Goal: Information Seeking & Learning: Learn about a topic

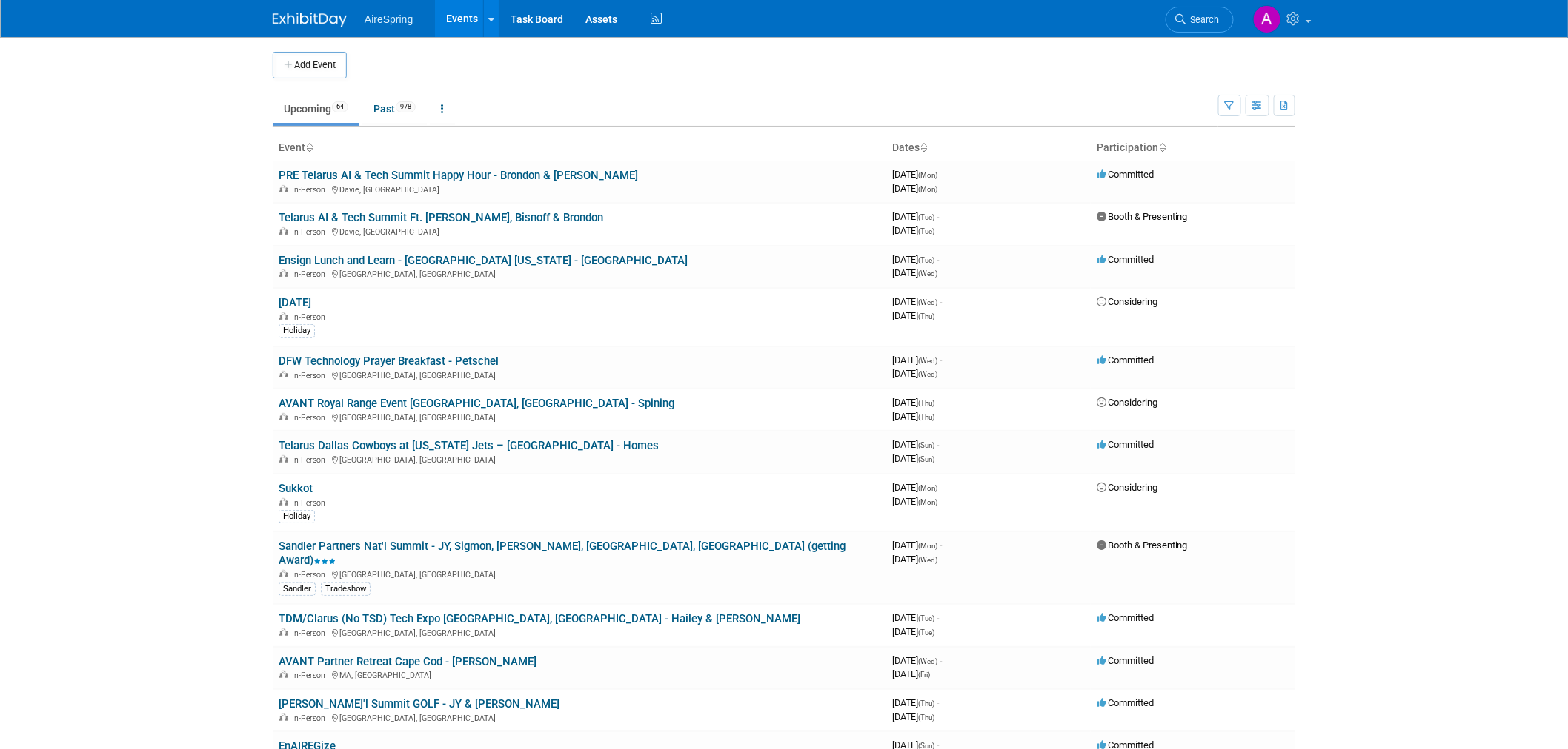
click at [149, 342] on body "AireSpring Events Add Event Bulk Upload Events Shareable Event Boards Recently …" at bounding box center [784, 374] width 1568 height 749
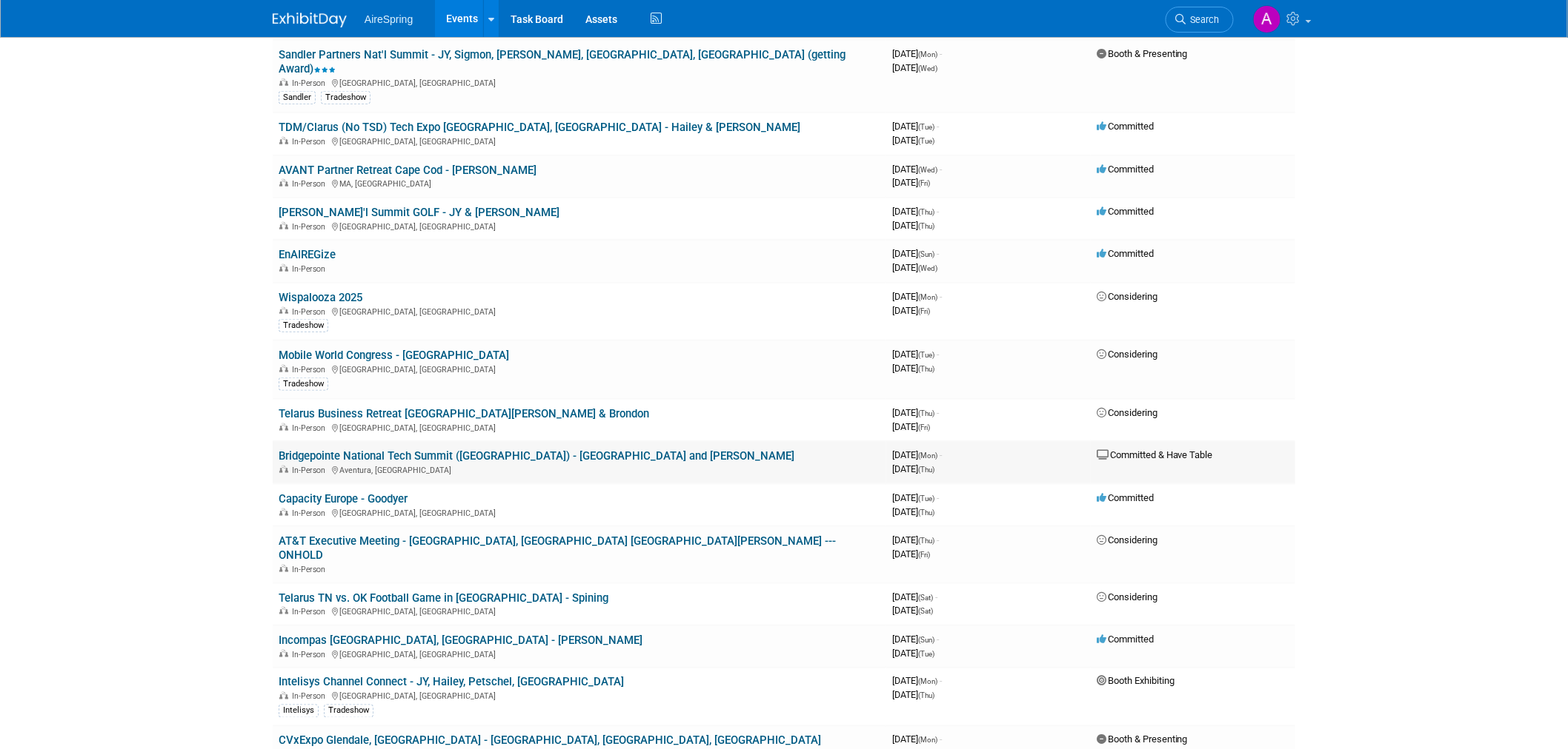
scroll to position [493, 0]
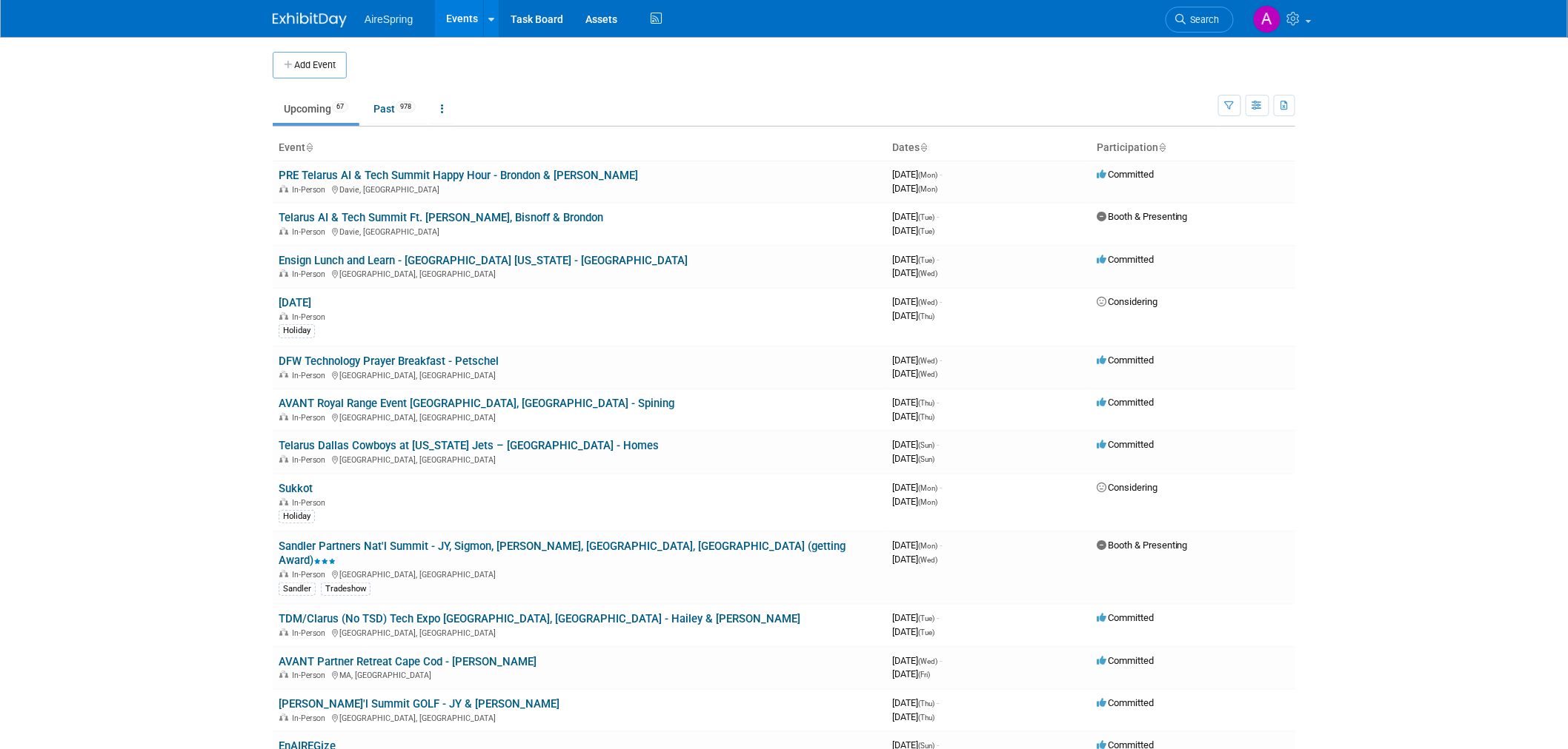
click at [205, 173] on body "AireSpring Events Add Event Bulk Upload Events Shareable Event Boards Recently …" at bounding box center [784, 374] width 1568 height 749
click at [193, 269] on body "AireSpring Events Add Event Bulk Upload Events Shareable Event Boards Recently …" at bounding box center [784, 374] width 1568 height 749
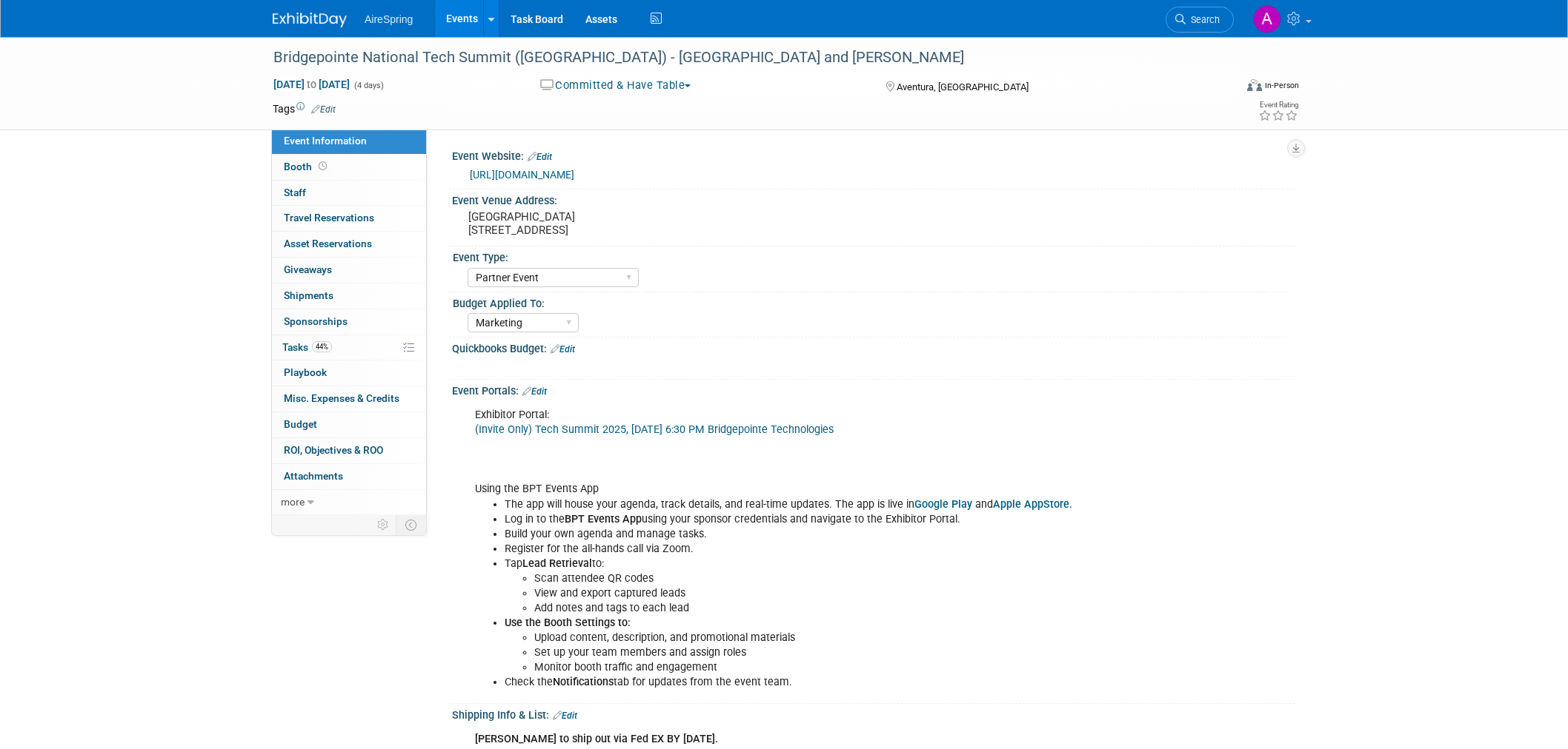
select select "Partner Event"
select select "Marketing"
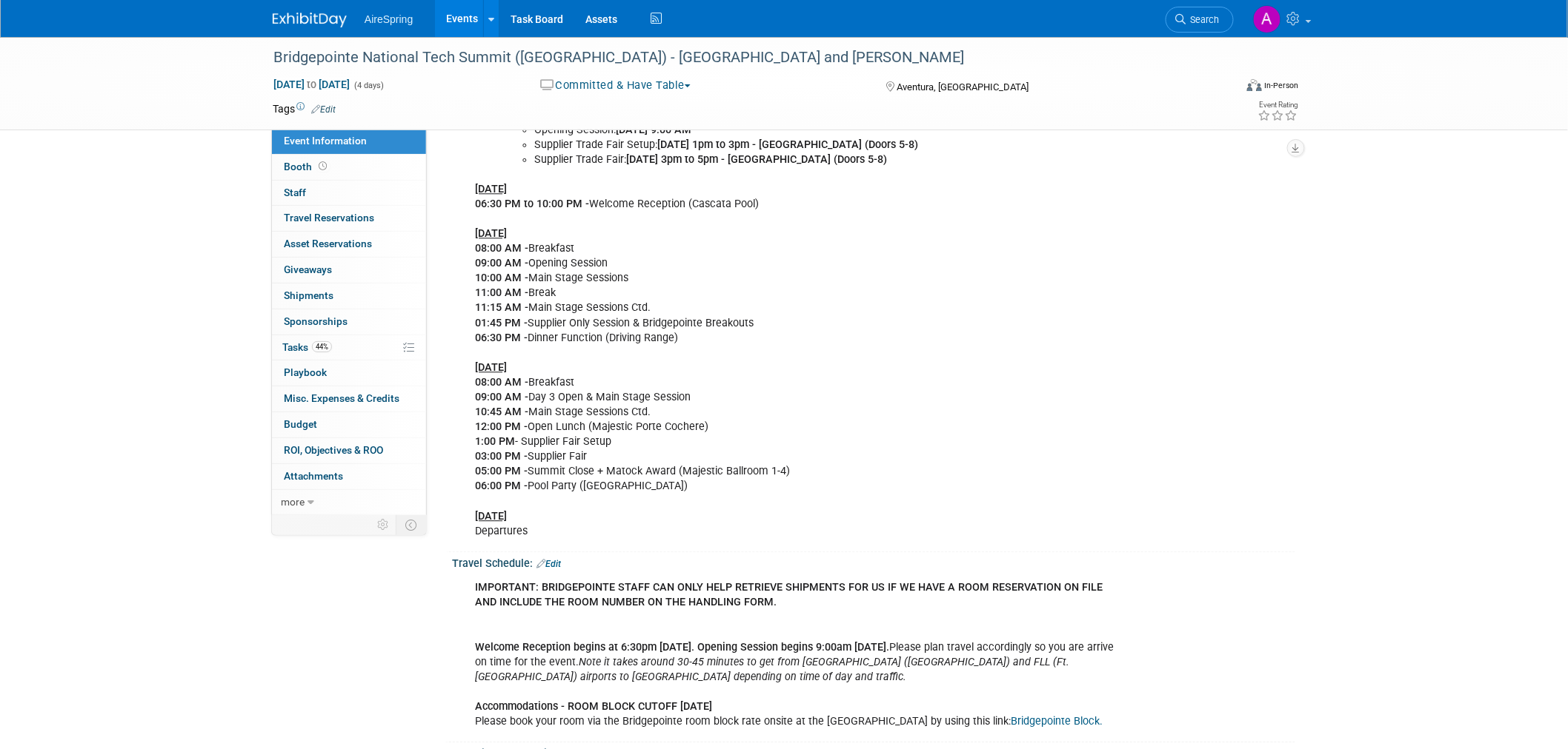
scroll to position [1398, 0]
click at [941, 290] on div ")))Welcome Reception: [DATE] 6:30 PM Opening Session: [DATE] 9:00 AM Supplier T…" at bounding box center [798, 319] width 668 height 446
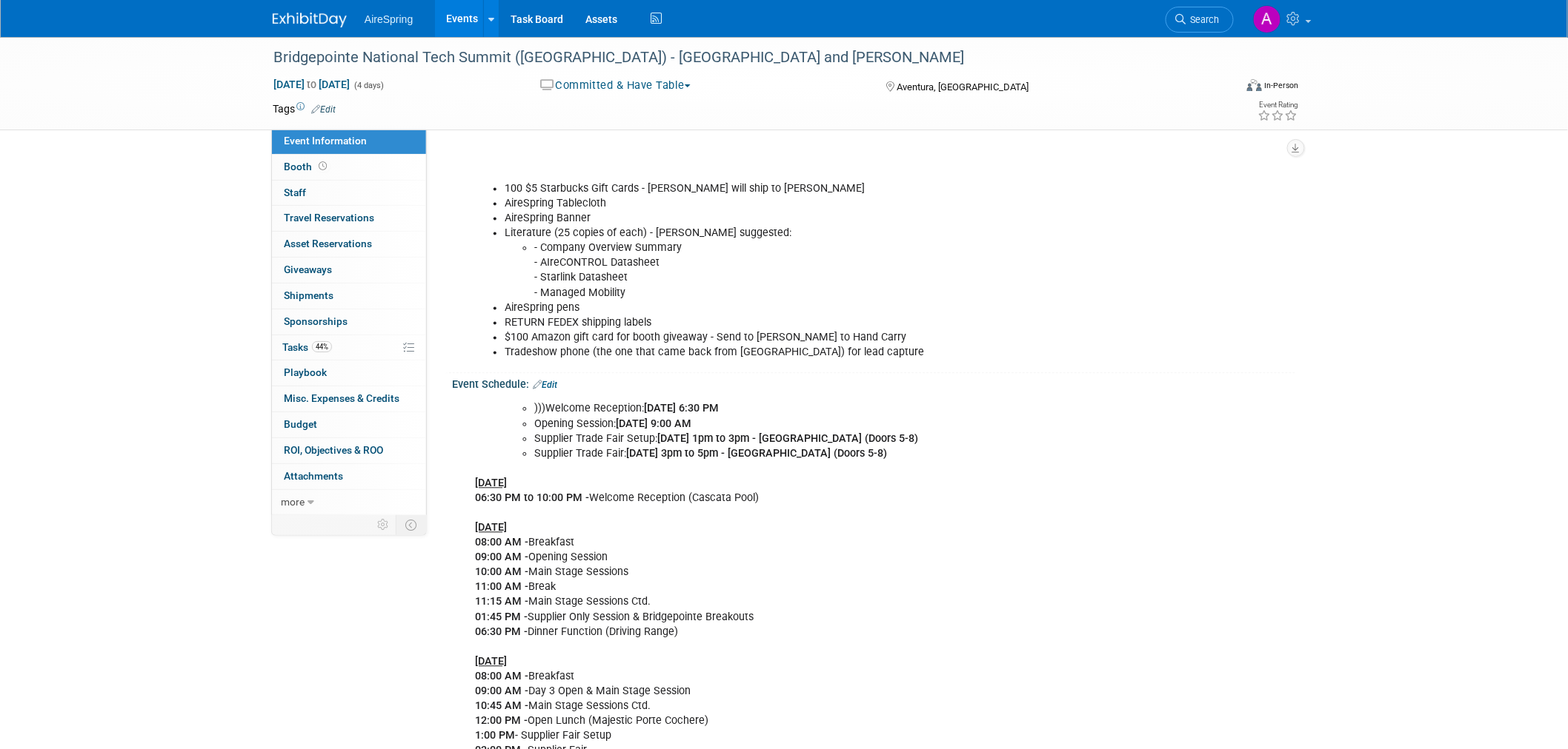
scroll to position [1233, 0]
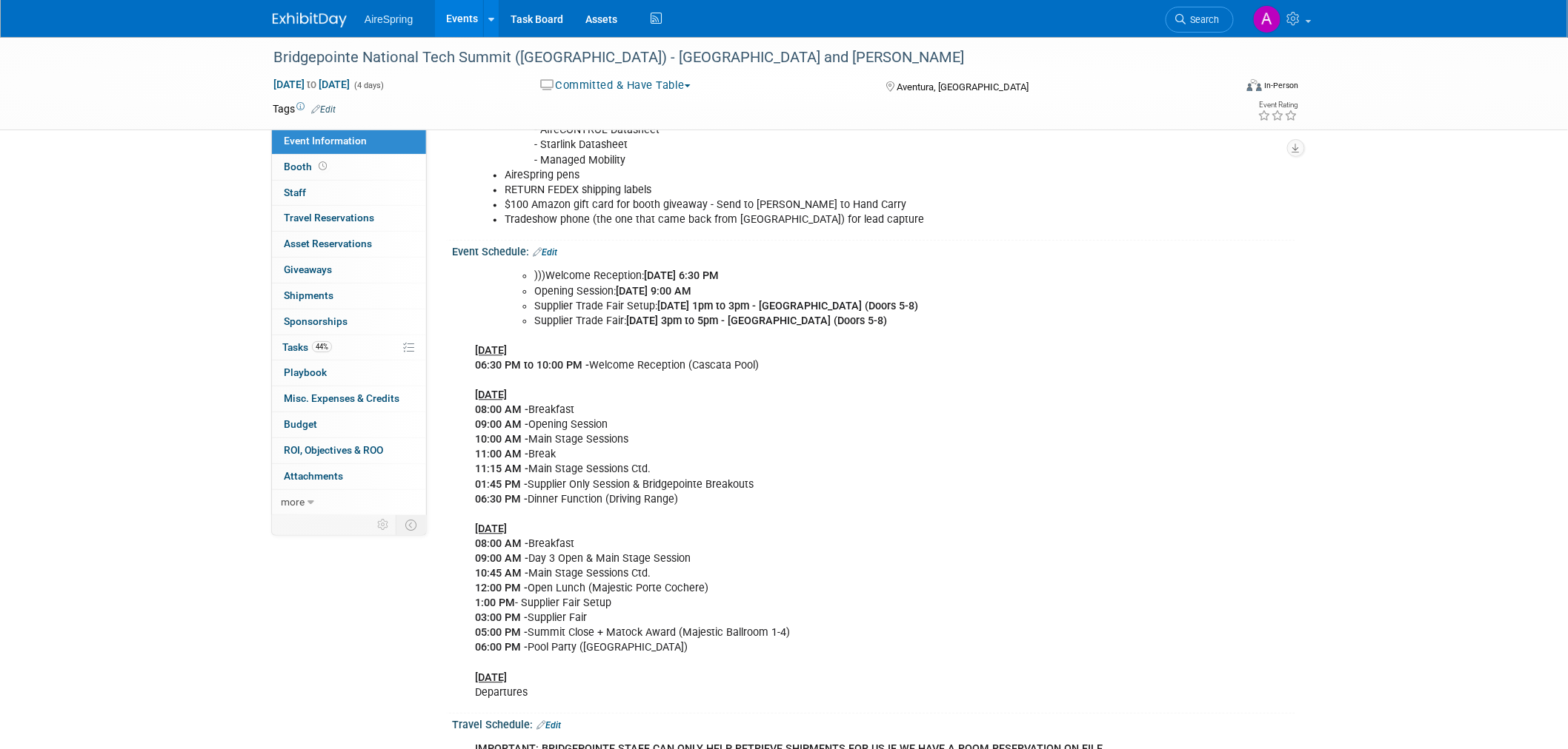
click at [1136, 394] on div ")))Welcome Reception: [DATE] 6:30 PM Opening Session: [DATE] 9:00 AM Supplier T…" at bounding box center [803, 484] width 678 height 446
click at [892, 448] on div ")))Welcome Reception: [DATE] 6:30 PM Opening Session: [DATE] 9:00 AM Supplier T…" at bounding box center [798, 484] width 668 height 446
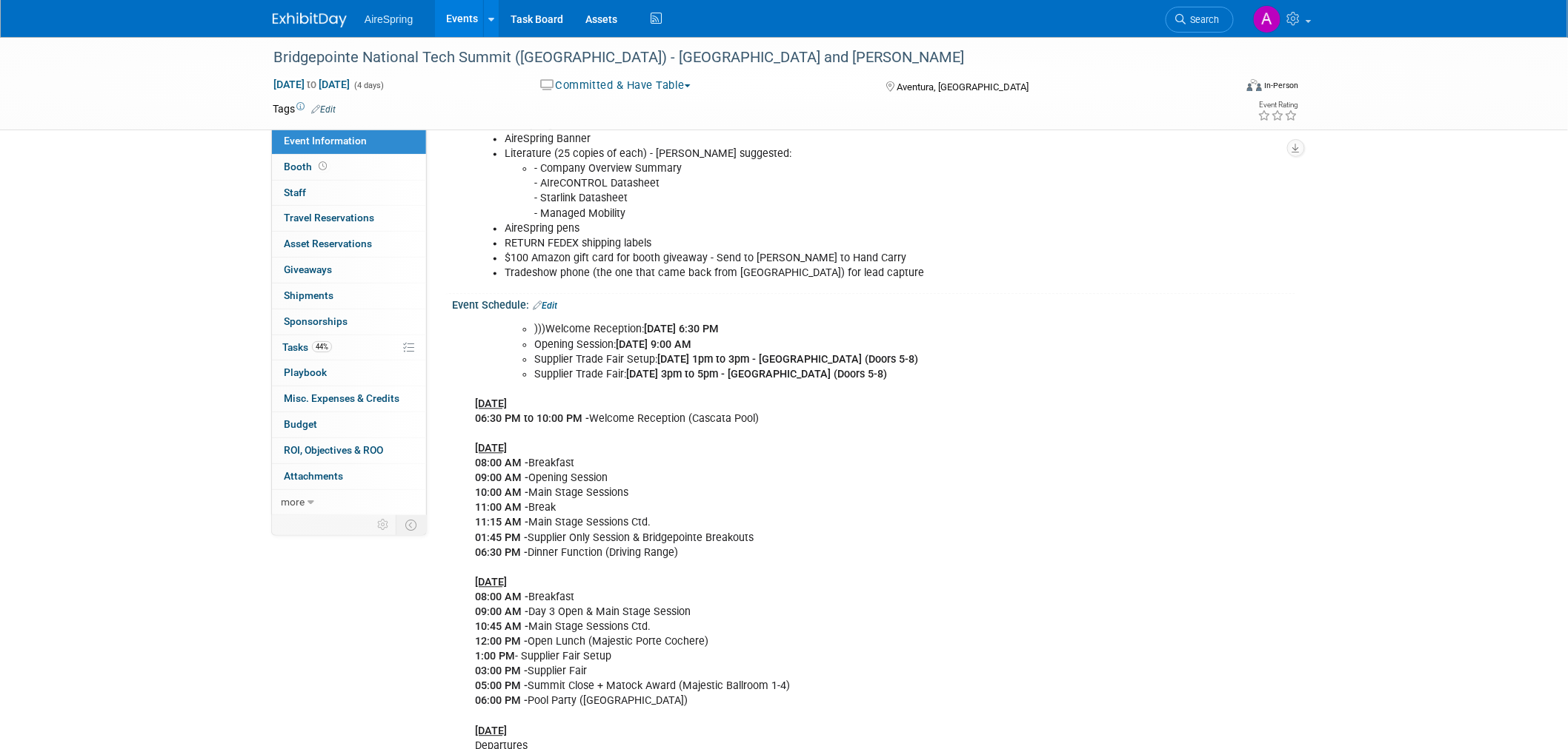
scroll to position [1151, 0]
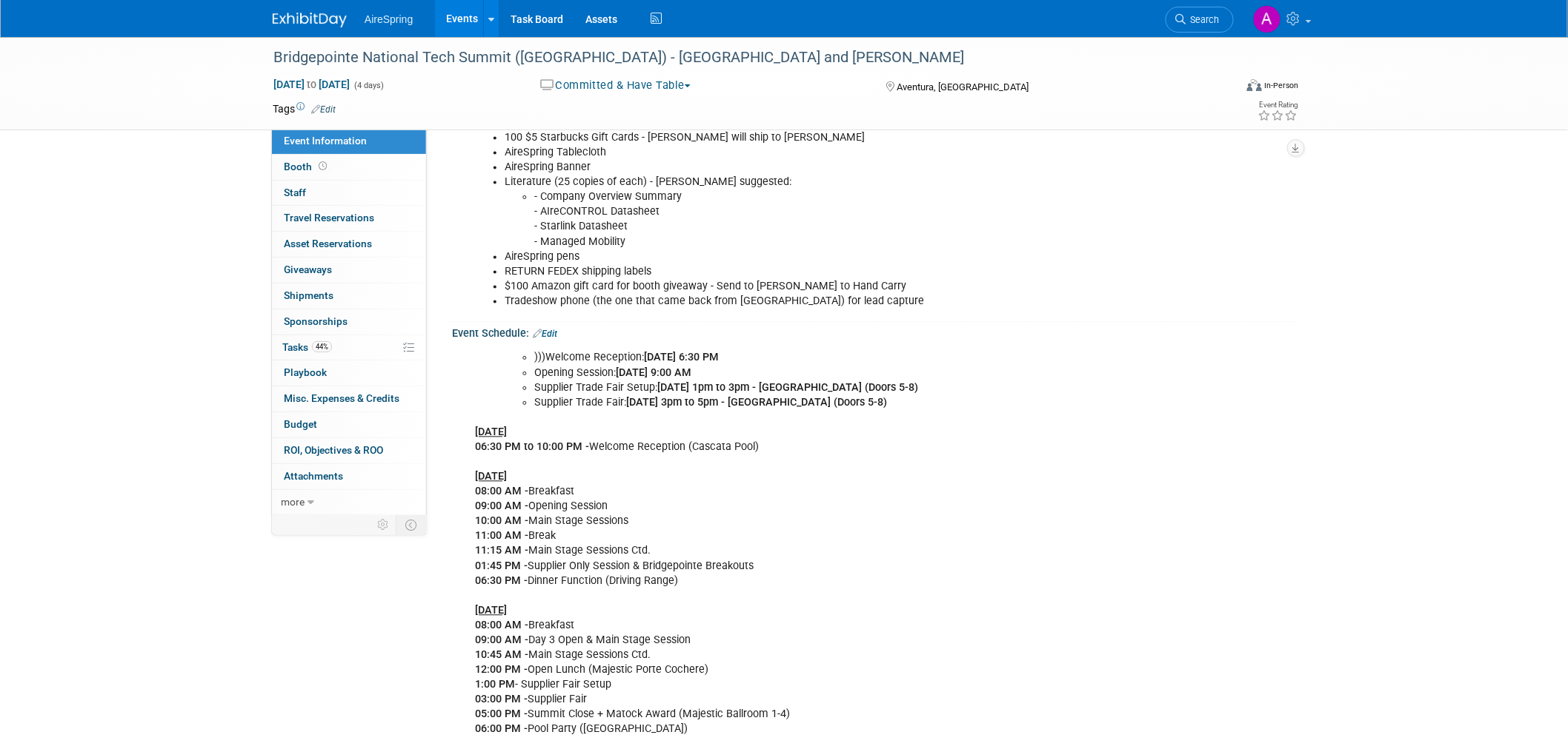
click at [1069, 400] on li "Supplier Trade Fair: [DATE] 3pm to 5pm - [GEOGRAPHIC_DATA] (Doors 5-8)" at bounding box center [829, 403] width 589 height 14
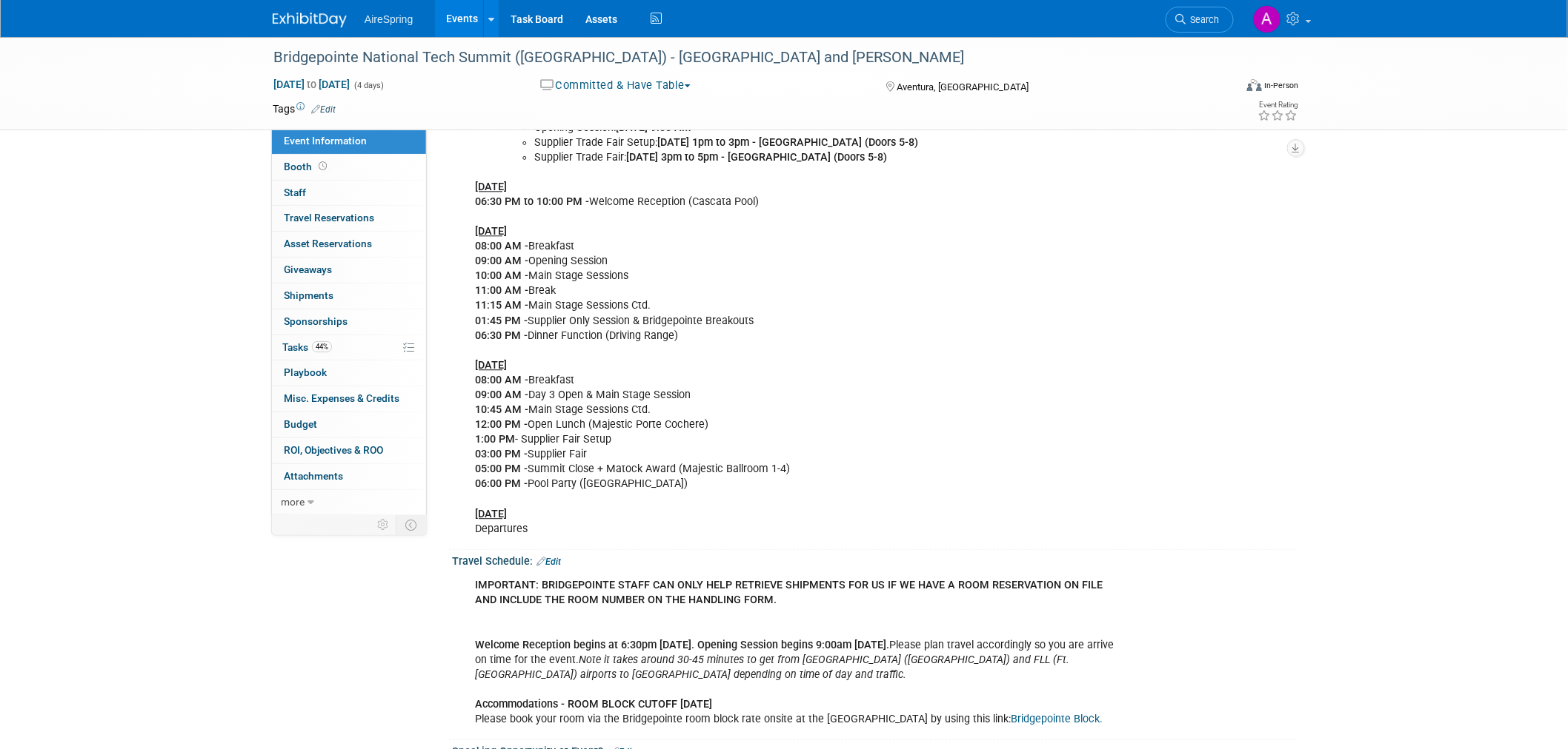
scroll to position [1398, 0]
click at [935, 485] on div ")))Welcome Reception: [DATE] 6:30 PM Opening Session: [DATE] 9:00 AM Supplier T…" at bounding box center [798, 319] width 668 height 446
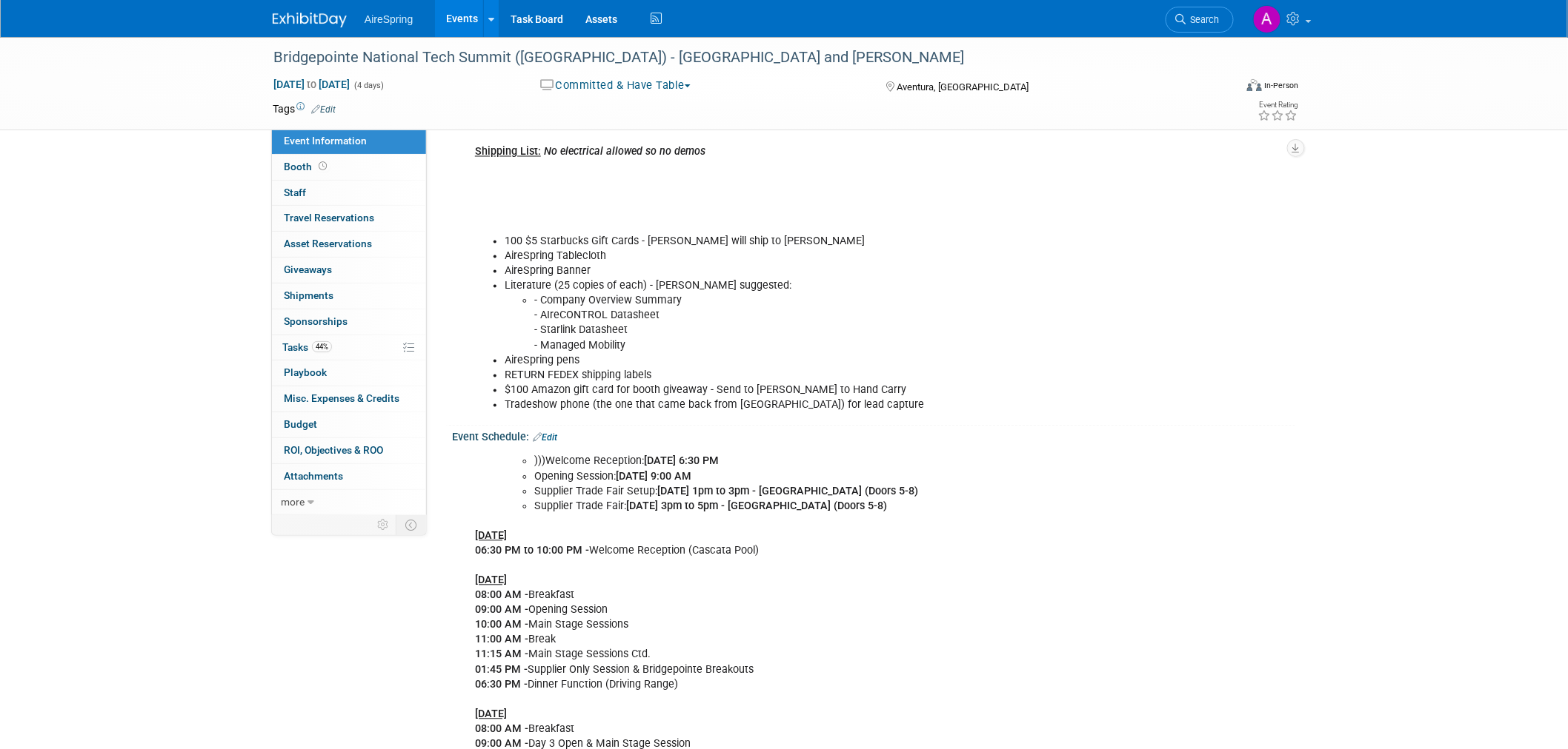
scroll to position [987, 0]
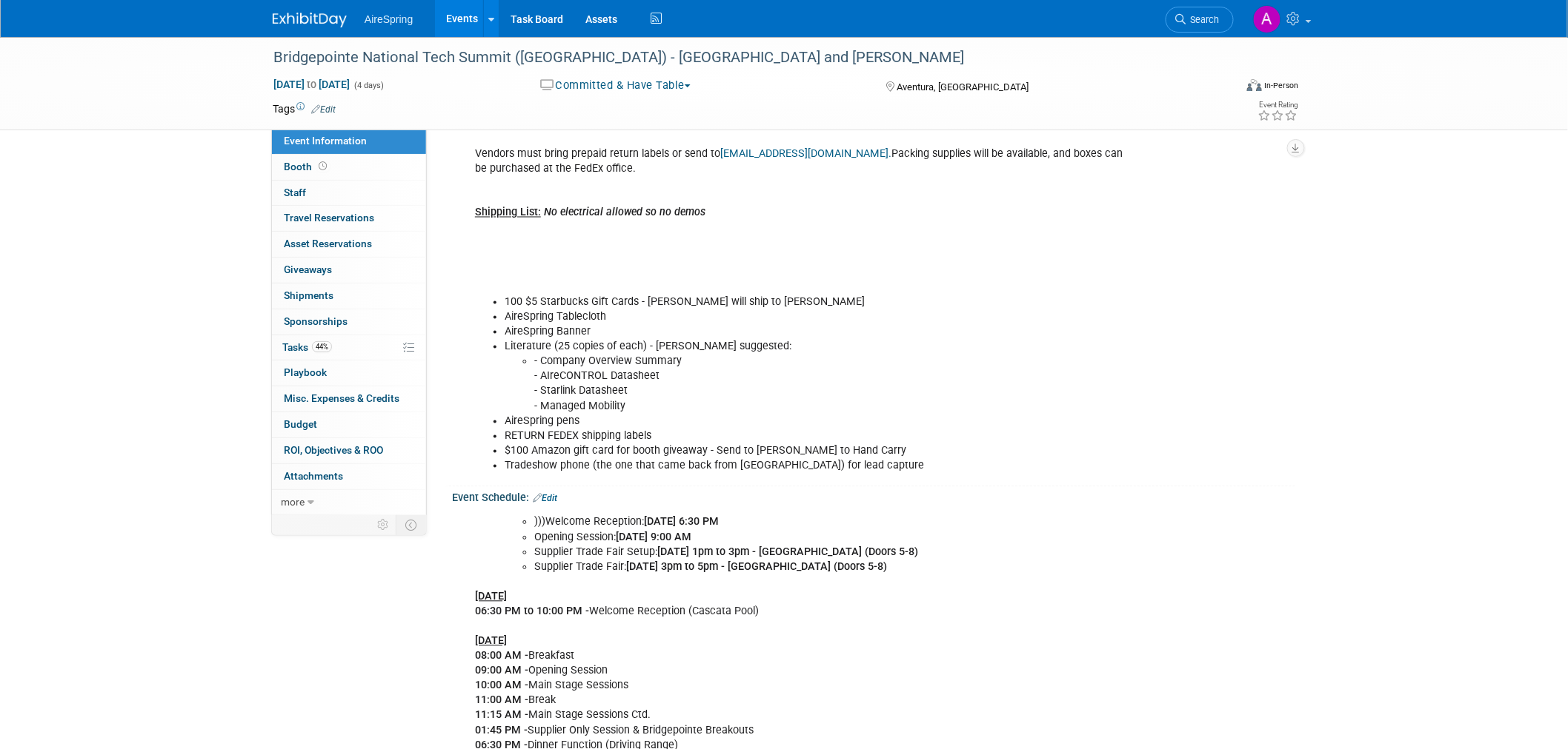
click at [634, 379] on li "- Company Overview Summary - AIreCONTROL Datasheet - Starlink Datasheet - Manag…" at bounding box center [829, 385] width 589 height 59
click at [912, 368] on li "- Company Overview Summary - AIreCONTROL Datasheet - Starlink Datasheet - Manag…" at bounding box center [829, 385] width 589 height 59
click at [775, 387] on li "- Company Overview Summary - AIreCONTROL Datasheet - Starlink Datasheet - Manag…" at bounding box center [829, 385] width 589 height 59
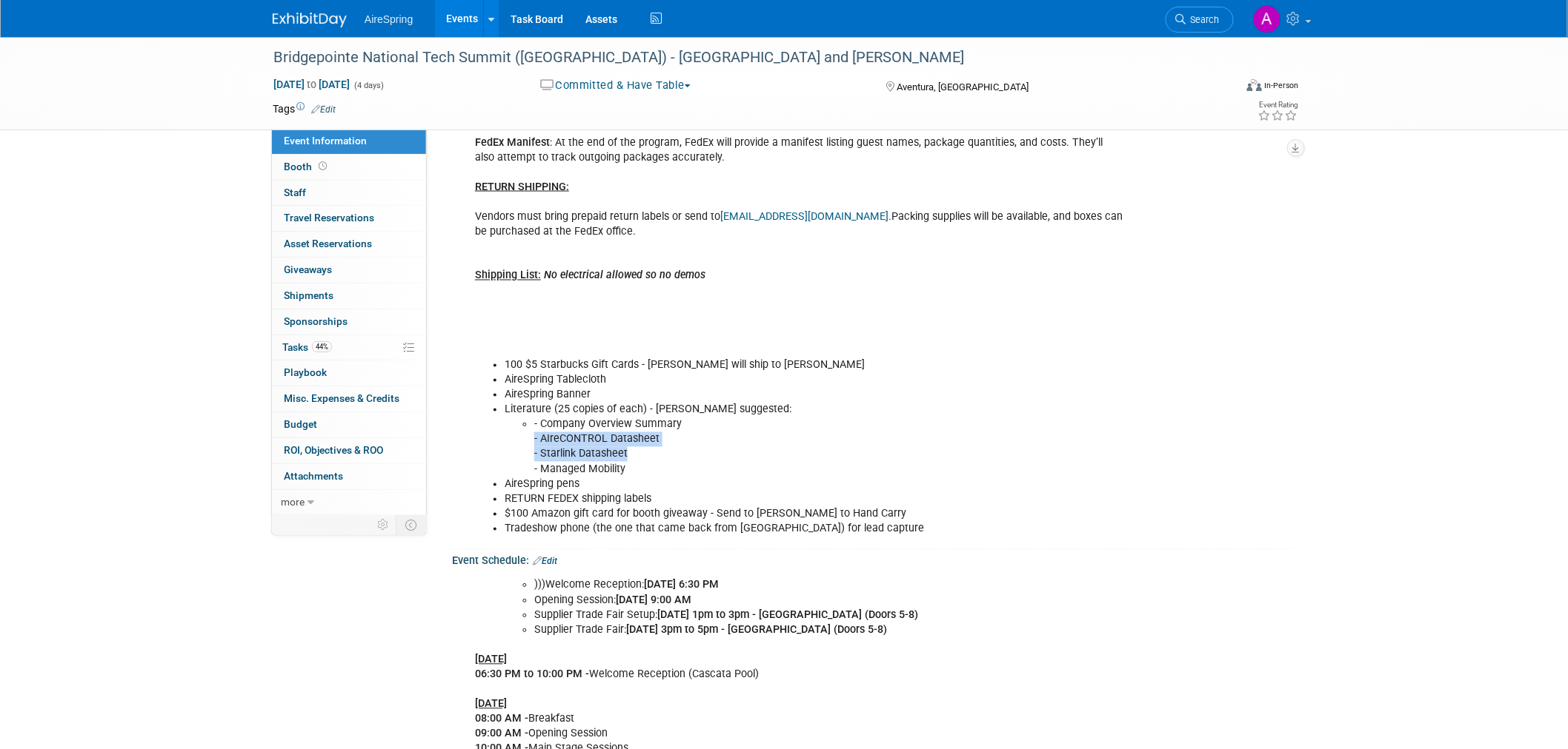
scroll to position [740, 0]
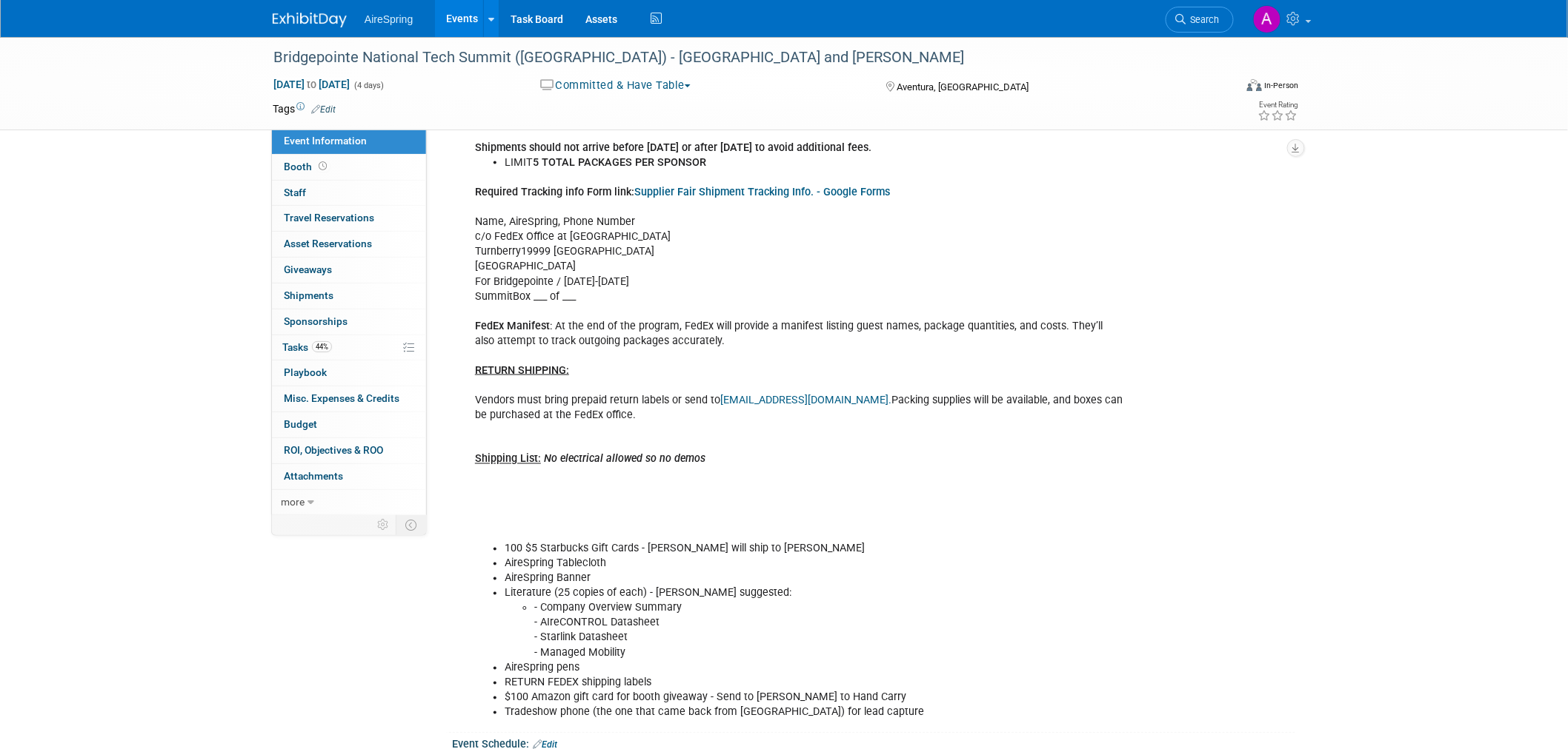
click at [834, 380] on div "[PERSON_NAME] to ship out via Fed EX BY [DATE]. SHIPMENTS SHOULD ARRIVE BETWEEN…" at bounding box center [798, 356] width 668 height 743
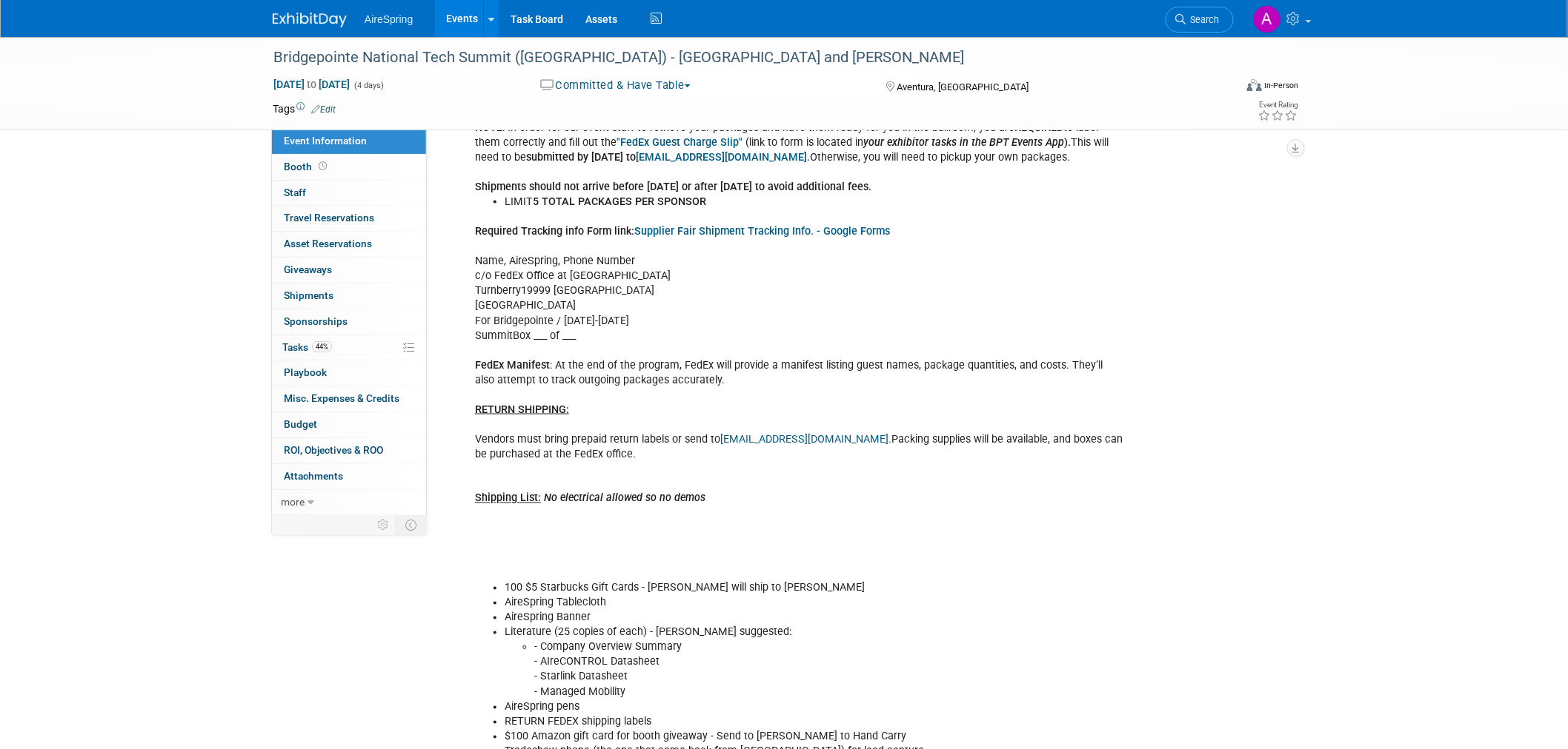
scroll to position [1069, 0]
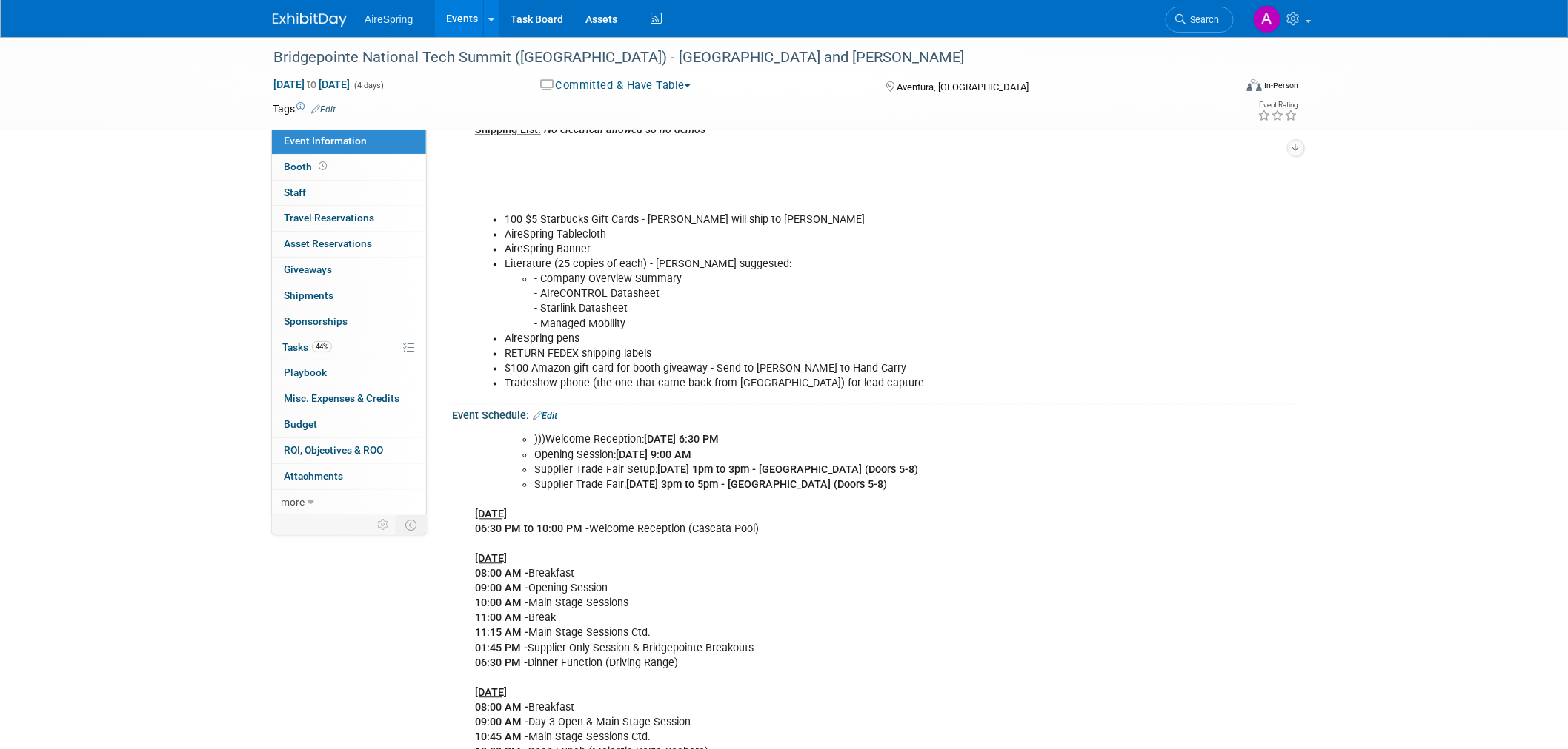
drag, startPoint x: 477, startPoint y: 528, endPoint x: 591, endPoint y: 529, distance: 114.0
click at [591, 529] on div ")))Welcome Reception: [DATE] 6:30 PM Opening Session: [DATE] 9:00 AM Supplier T…" at bounding box center [798, 648] width 668 height 446
click at [800, 528] on div ")))Welcome Reception: [DATE] 6:30 PM Opening Session: [DATE] 9:00 AM Supplier T…" at bounding box center [798, 648] width 668 height 446
click at [187, 346] on div "Bridgepointe National Tech Summit ([GEOGRAPHIC_DATA]) - [GEOGRAPHIC_DATA] and […" at bounding box center [784, 508] width 1568 height 3080
click at [1064, 573] on div ")))Welcome Reception: [DATE] 6:30 PM Opening Session: [DATE] 9:00 AM Supplier T…" at bounding box center [798, 648] width 668 height 446
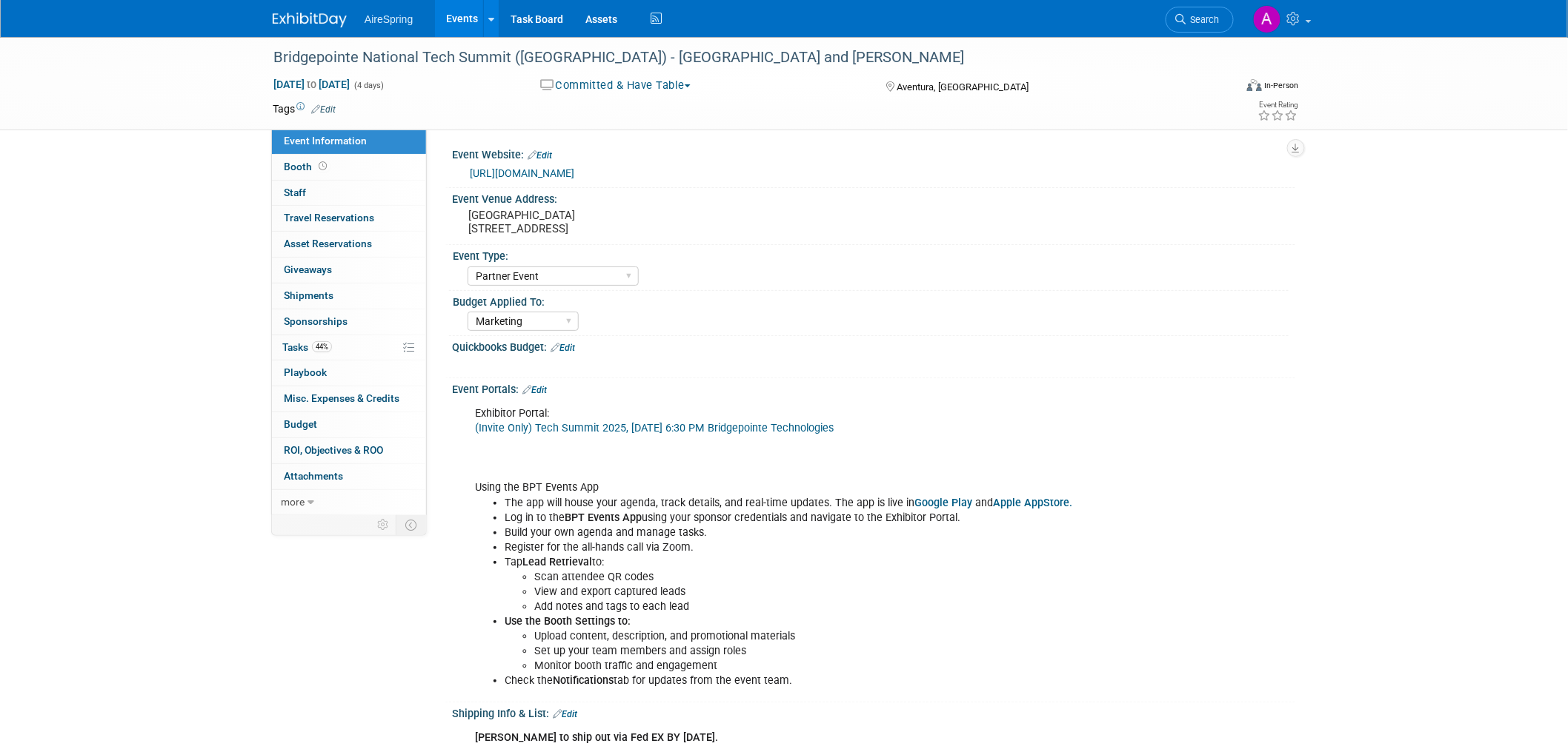
scroll to position [0, 0]
click at [1123, 361] on div at bounding box center [798, 365] width 668 height 14
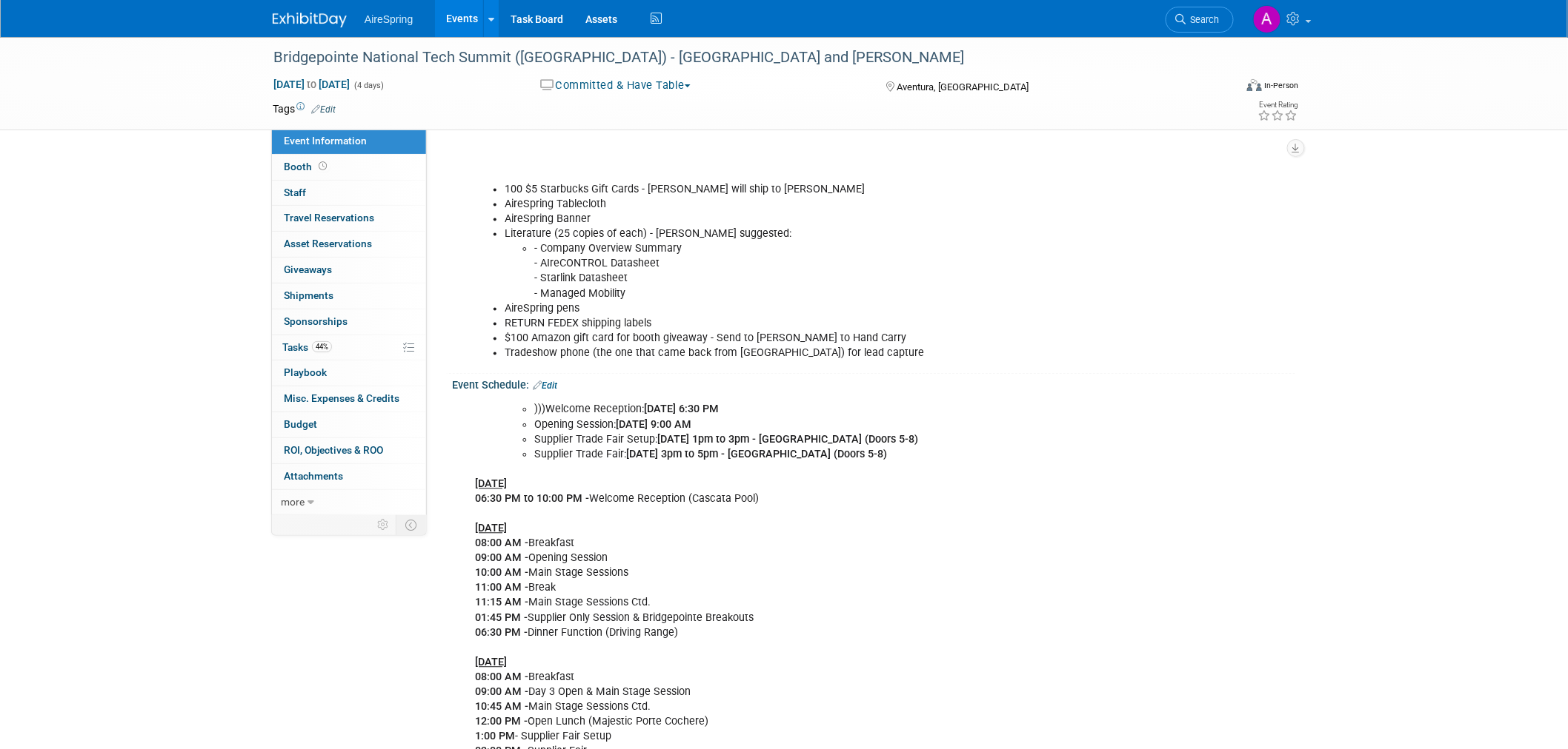
scroll to position [1233, 0]
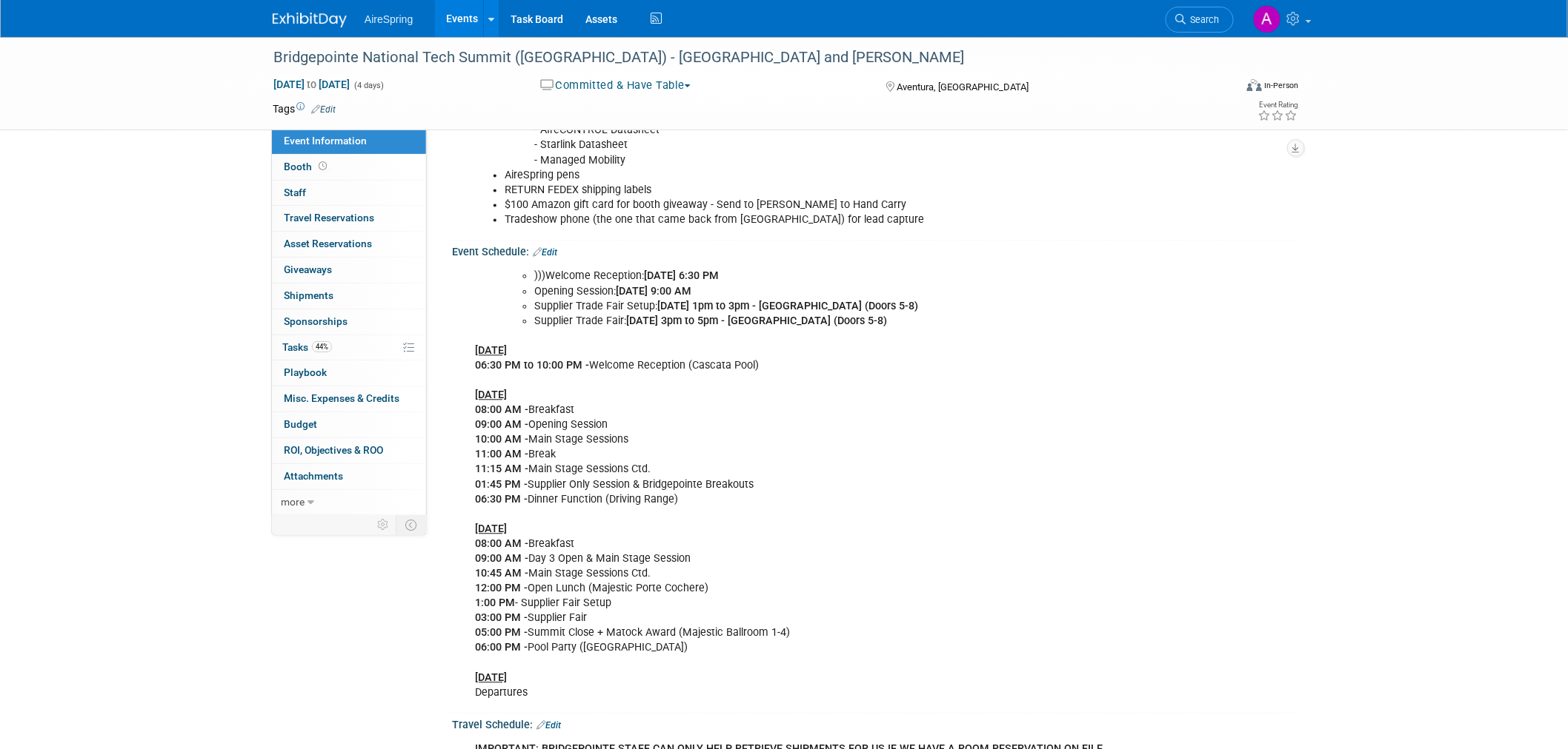
click at [1031, 436] on div ")))Welcome Reception: [DATE] 6:30 PM Opening Session: [DATE] 9:00 AM Supplier T…" at bounding box center [798, 484] width 668 height 446
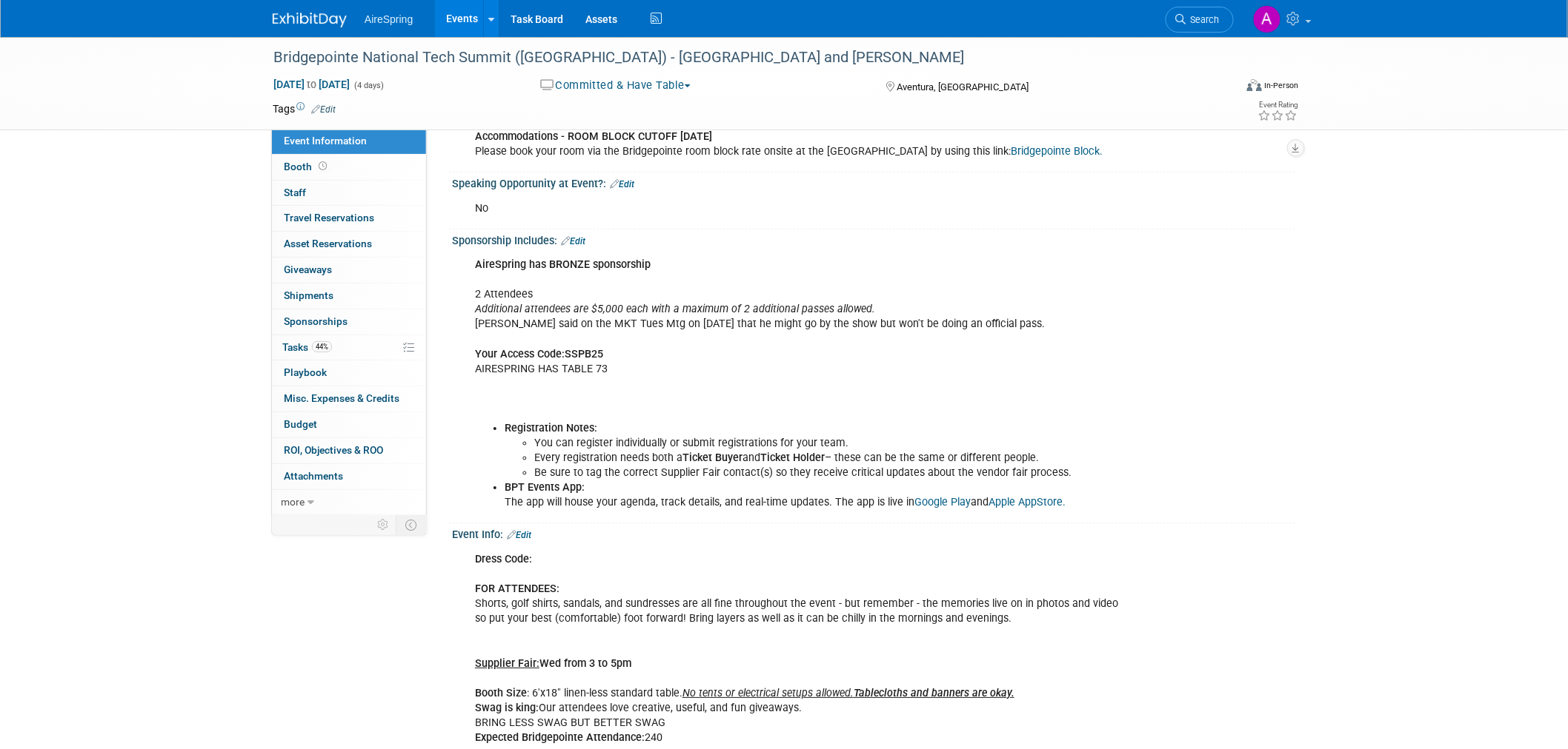
scroll to position [1974, 0]
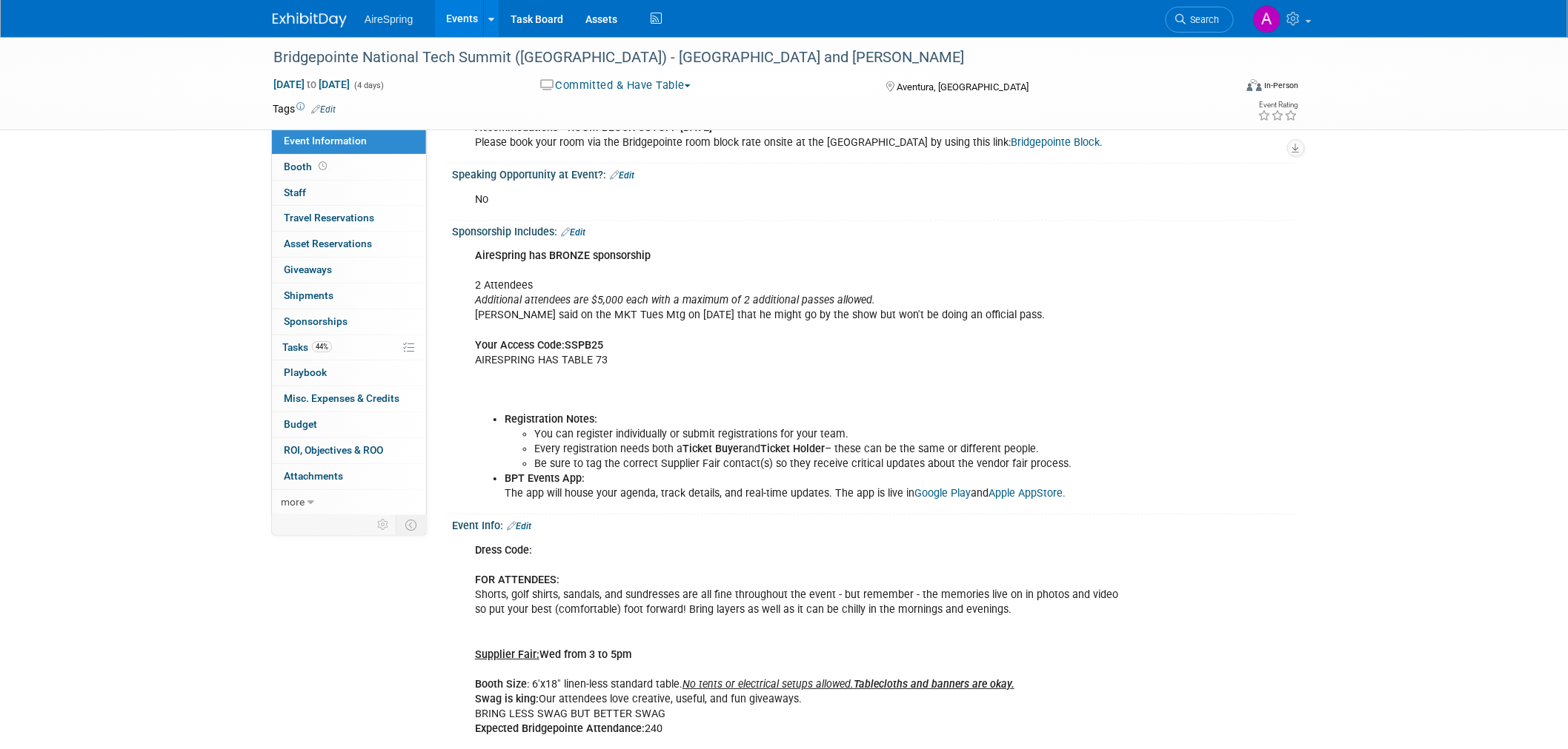
click at [984, 346] on div "AireSpring has BRONZE sponsorship 2 Attendees Additional attendees are $5,000 e…" at bounding box center [798, 375] width 668 height 268
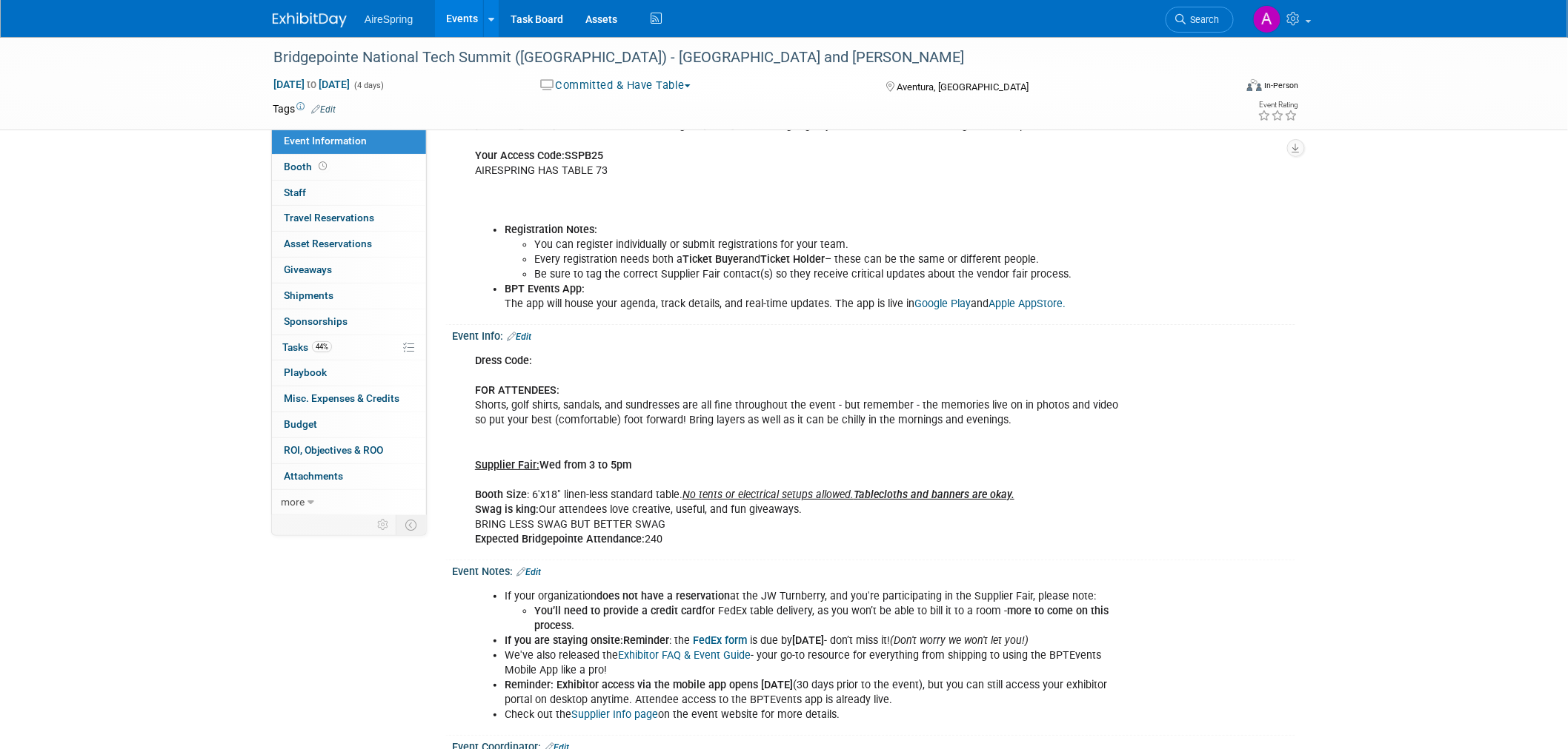
scroll to position [2304, 0]
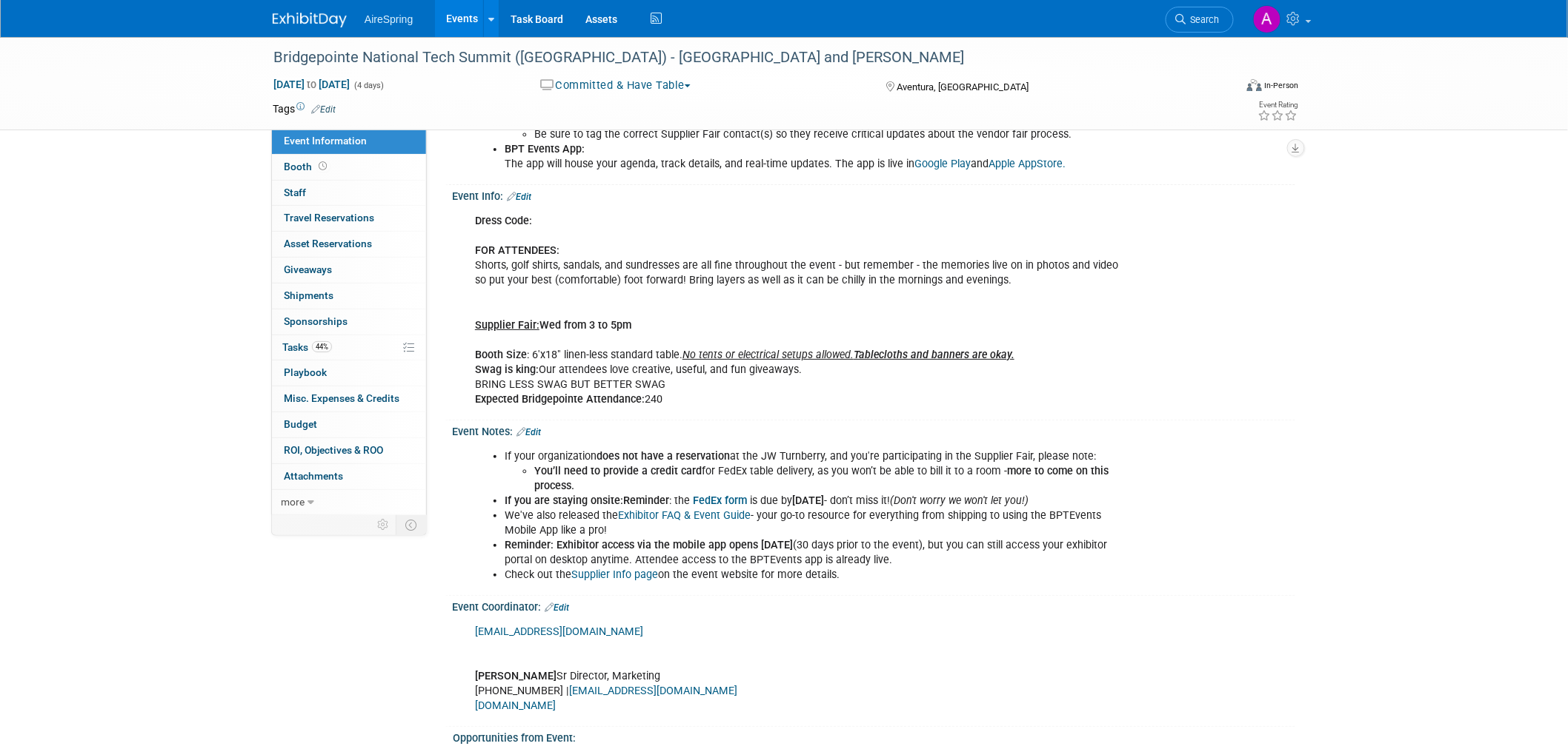
click at [1105, 388] on div "Dress Code: FOR ATTENDEES: Shorts, golf shirts, sandals, and sundresses are all…" at bounding box center [798, 310] width 668 height 208
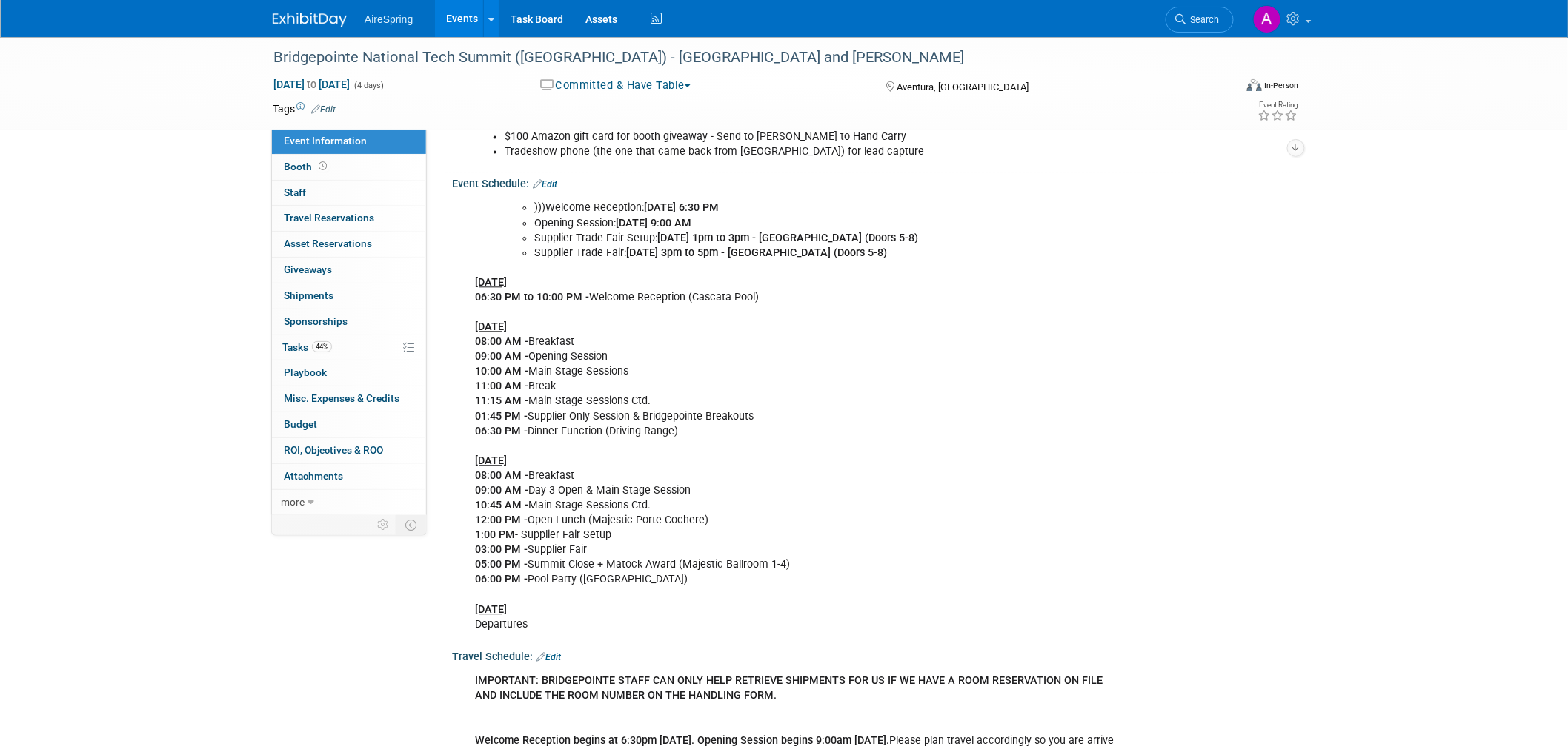
scroll to position [1255, 0]
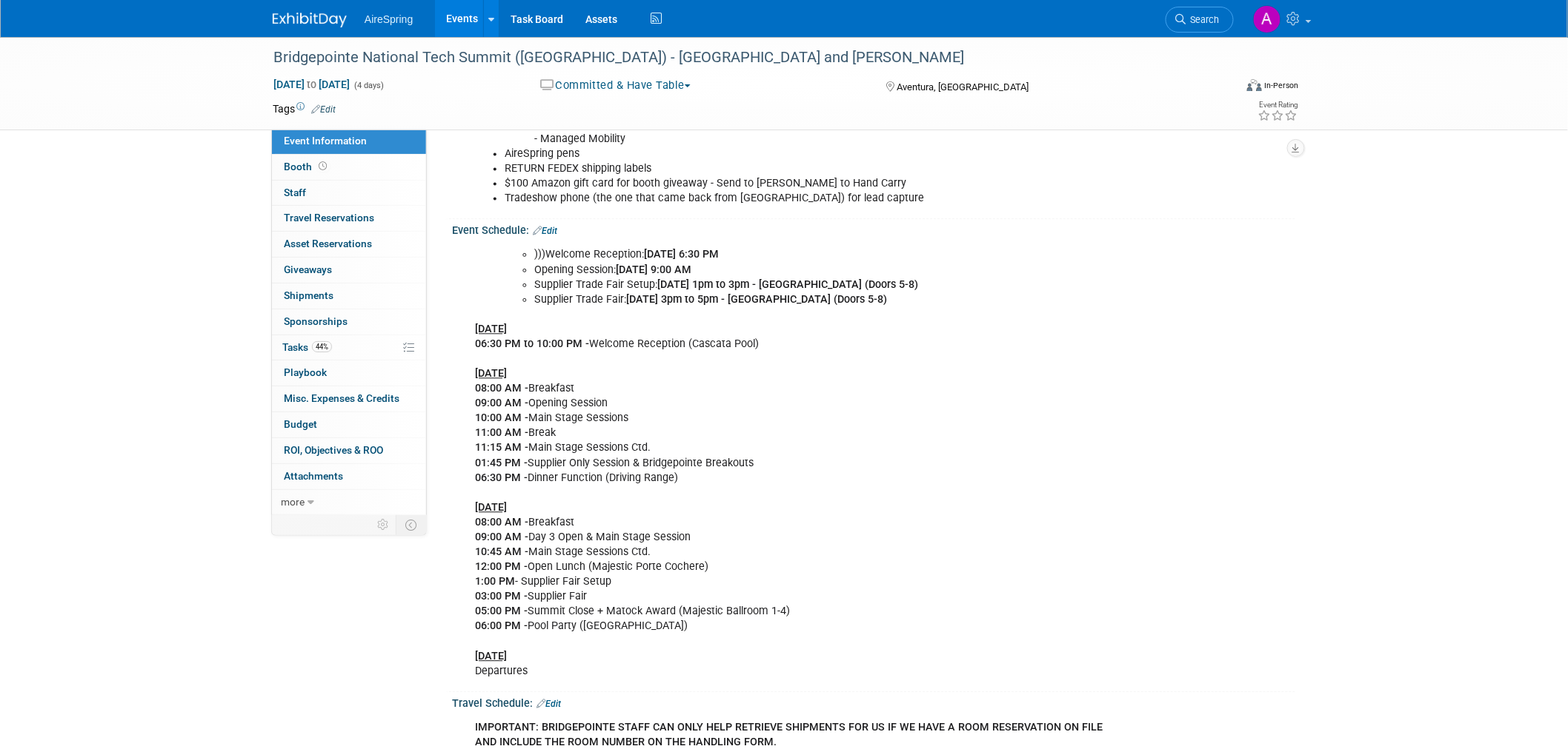
click at [1105, 408] on div ")))Welcome Reception: [DATE] 6:30 PM Opening Session: [DATE] 9:00 AM Supplier T…" at bounding box center [798, 462] width 668 height 446
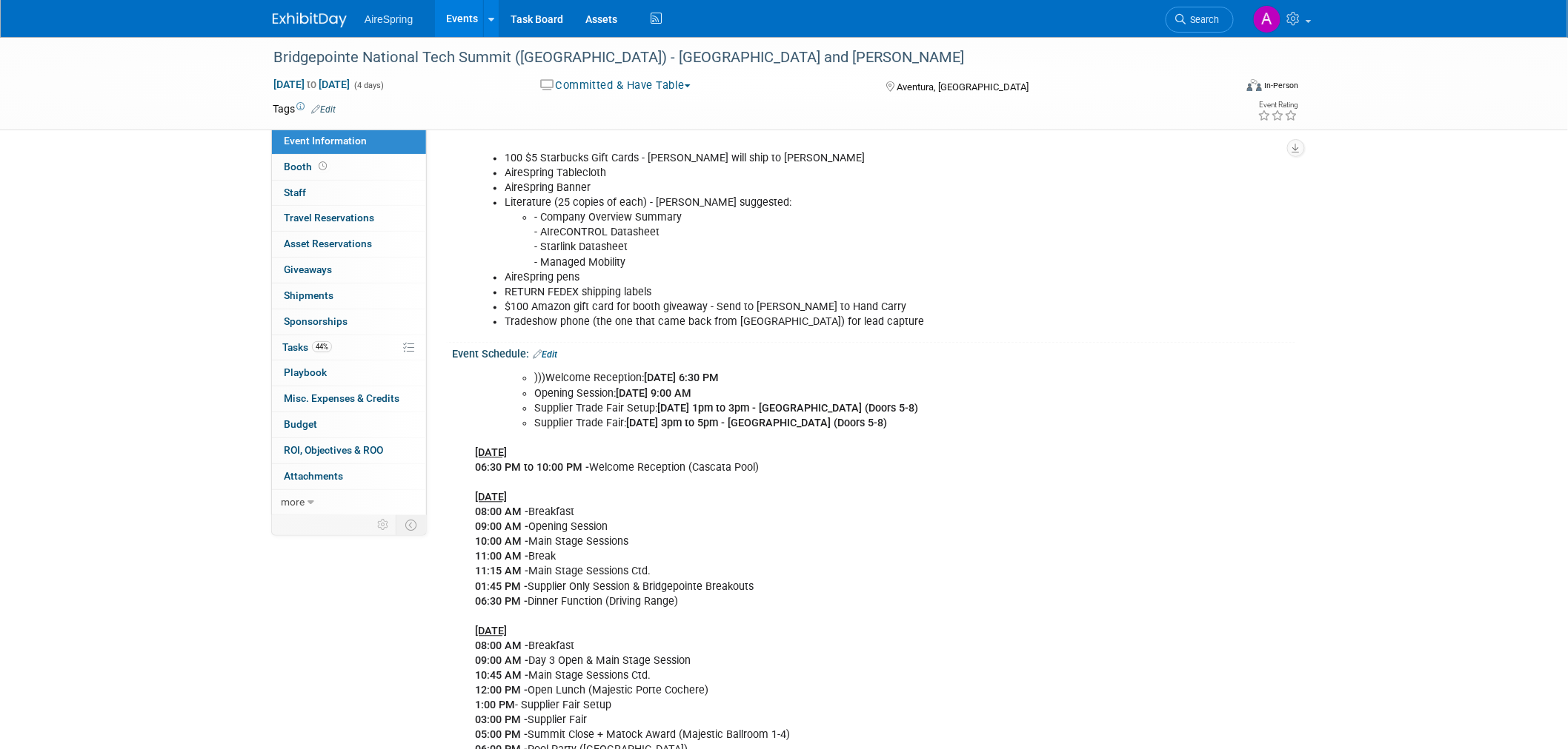
scroll to position [1090, 0]
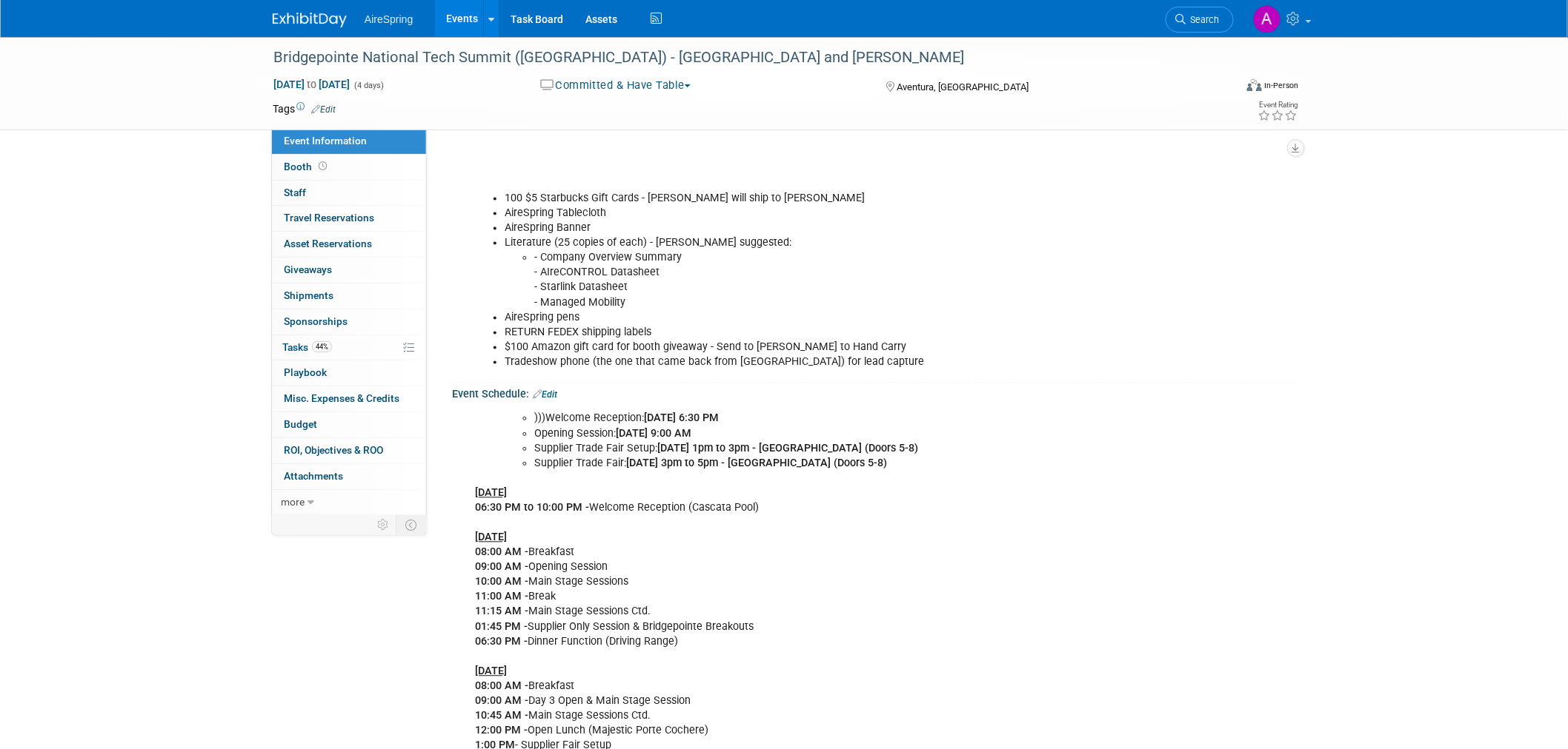
click at [1105, 408] on div ")))Welcome Reception: [DATE] 6:30 PM Opening Session: [DATE] 9:00 AM Supplier T…" at bounding box center [798, 627] width 668 height 446
click at [68, 344] on div "Bridgepointe National Tech Summit ([GEOGRAPHIC_DATA]) - [GEOGRAPHIC_DATA] and […" at bounding box center [784, 486] width 1568 height 3080
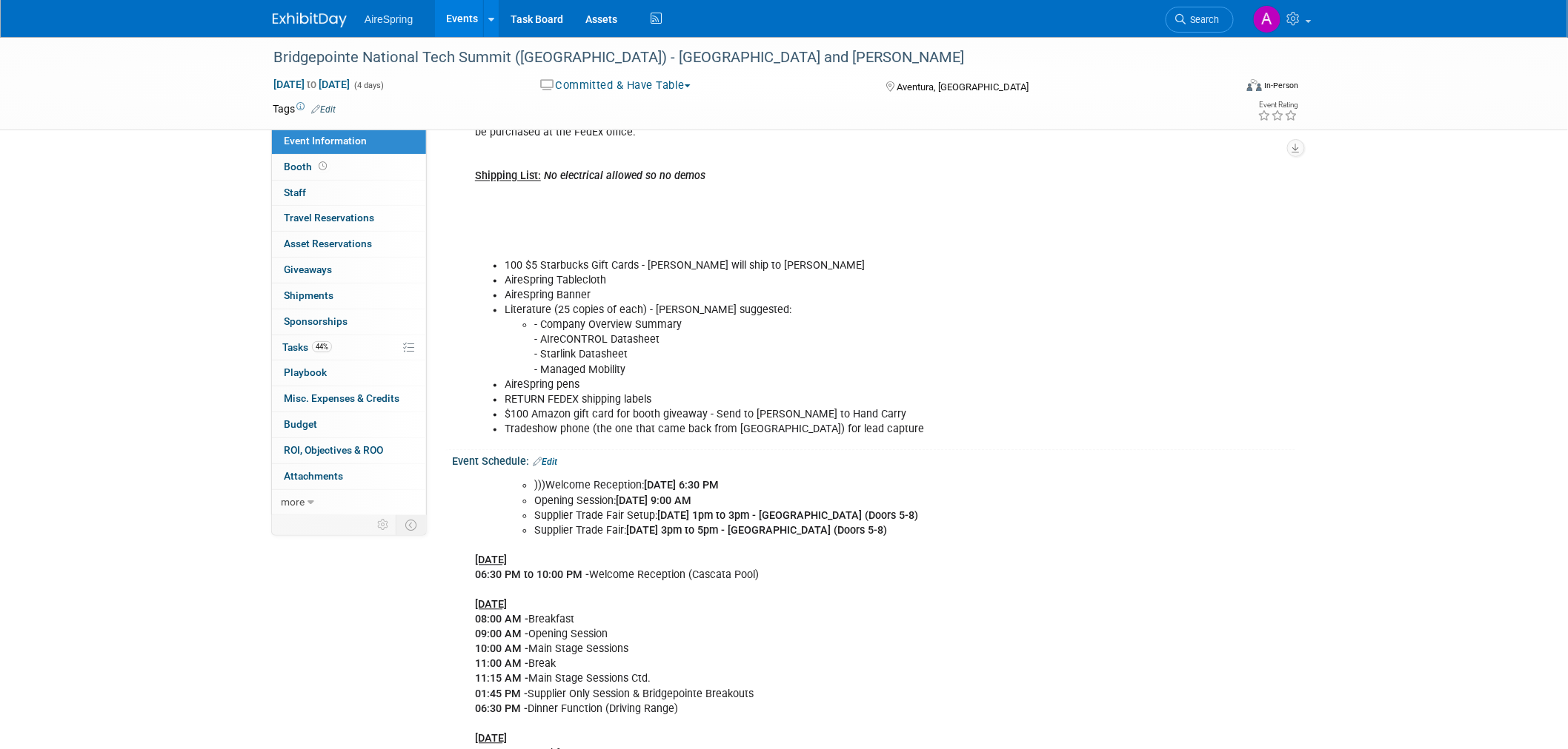
scroll to position [1008, 0]
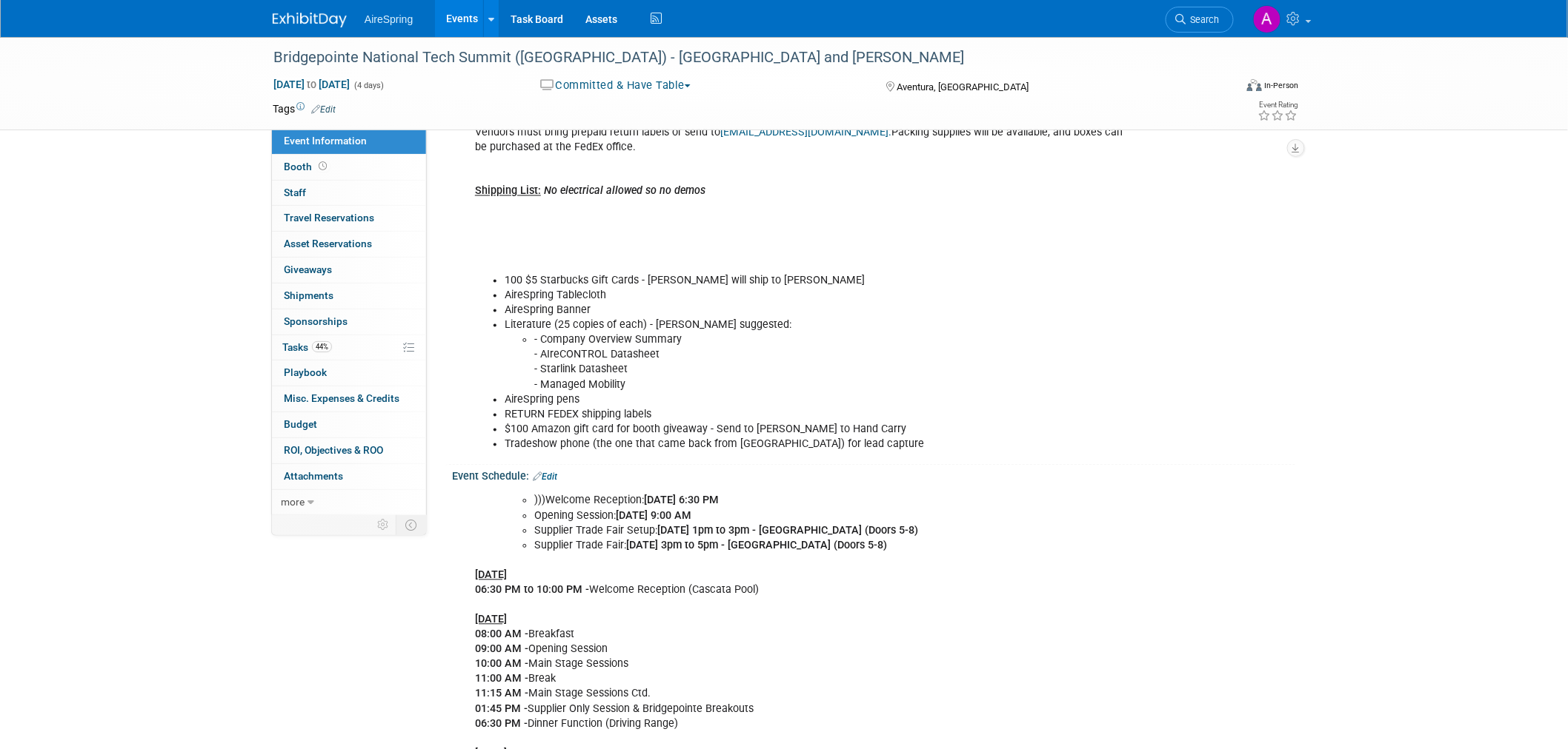
click at [68, 344] on div "Bridgepointe National Tech Summit ([GEOGRAPHIC_DATA]) - [GEOGRAPHIC_DATA] and […" at bounding box center [784, 569] width 1568 height 3080
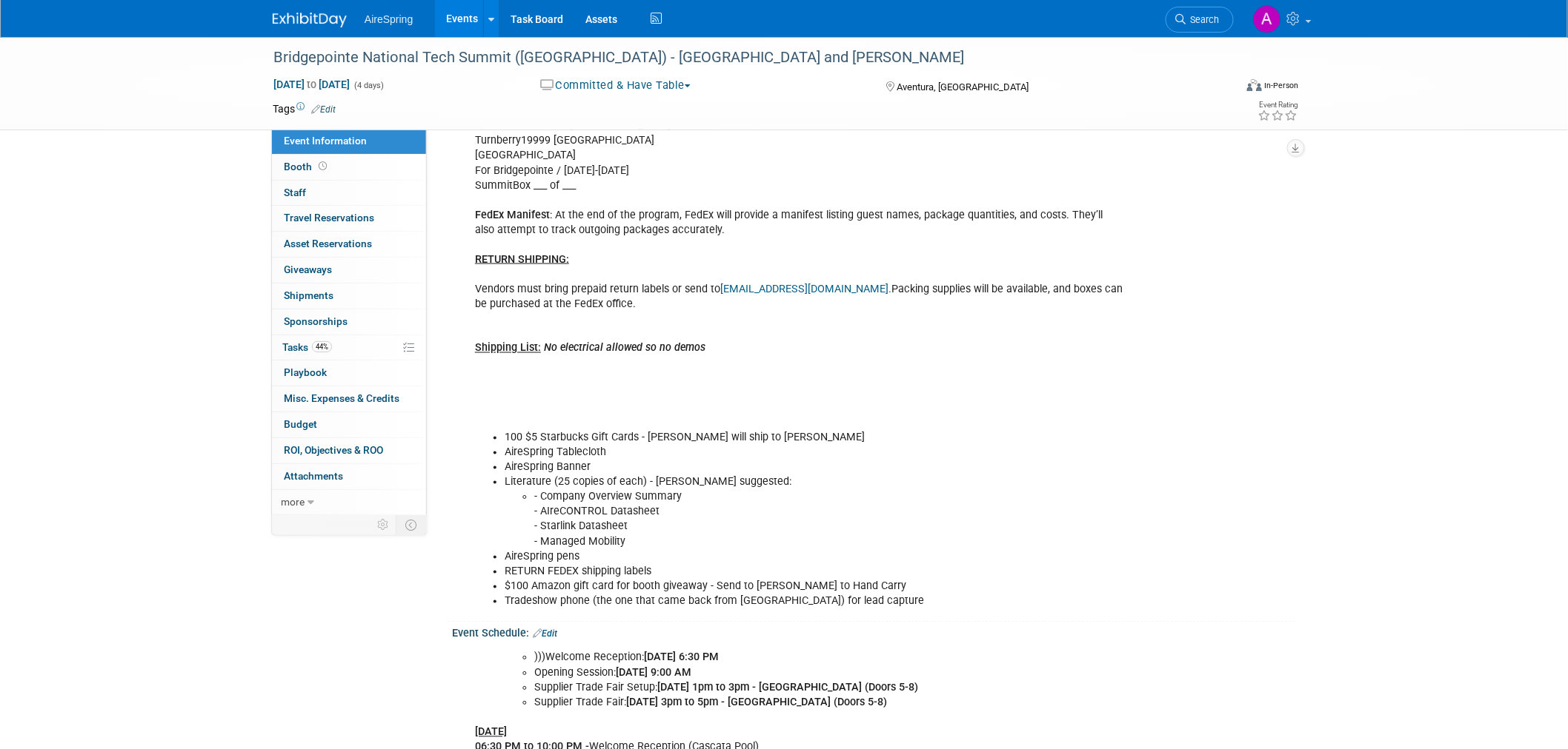
scroll to position [844, 0]
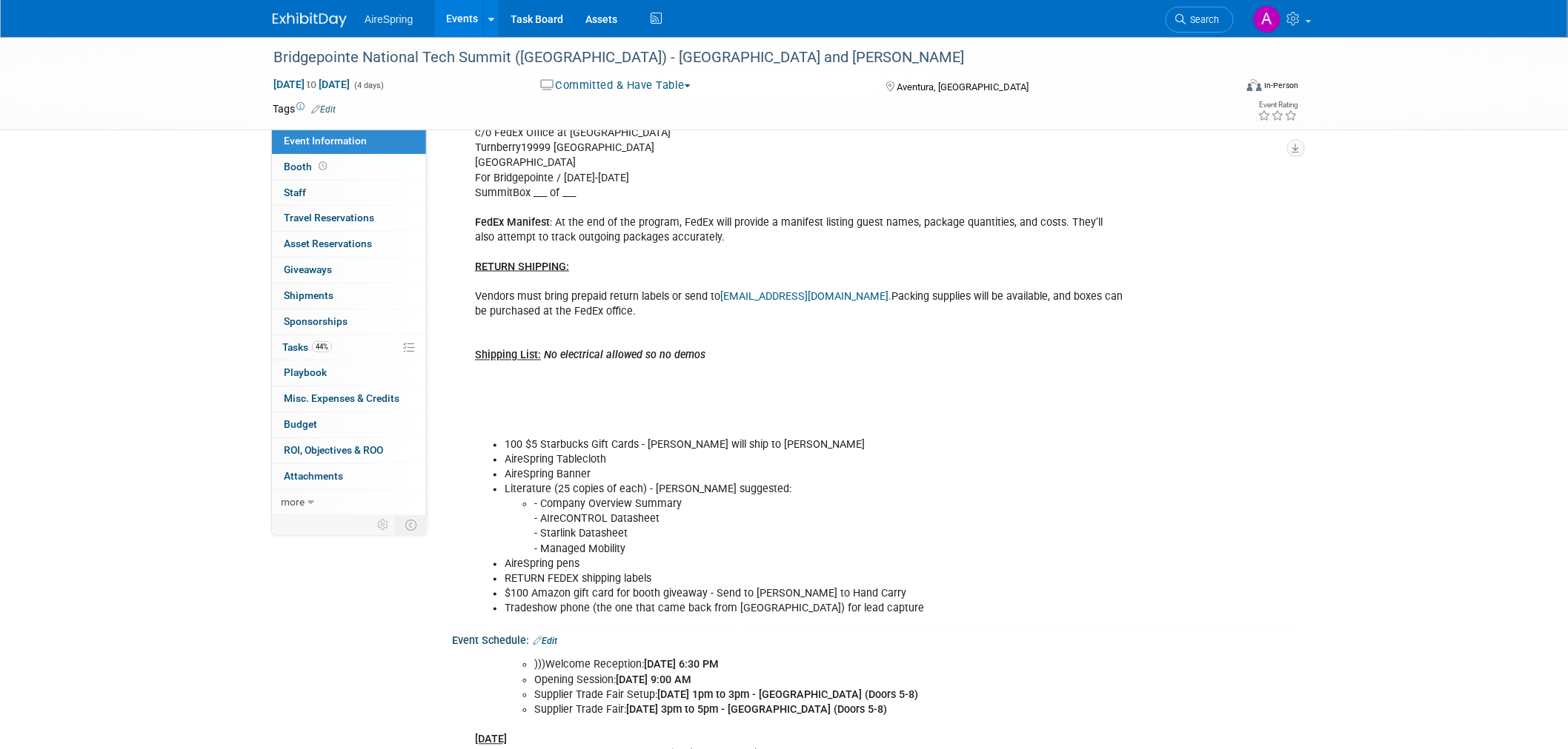
click at [775, 398] on div "[PERSON_NAME] to ship out via Fed EX BY [DATE]. SHIPMENTS SHOULD ARRIVE BETWEEN…" at bounding box center [798, 252] width 668 height 743
click at [749, 423] on div "[PERSON_NAME] to ship out via Fed EX BY [DATE]. SHIPMENTS SHOULD ARRIVE BETWEEN…" at bounding box center [798, 252] width 668 height 743
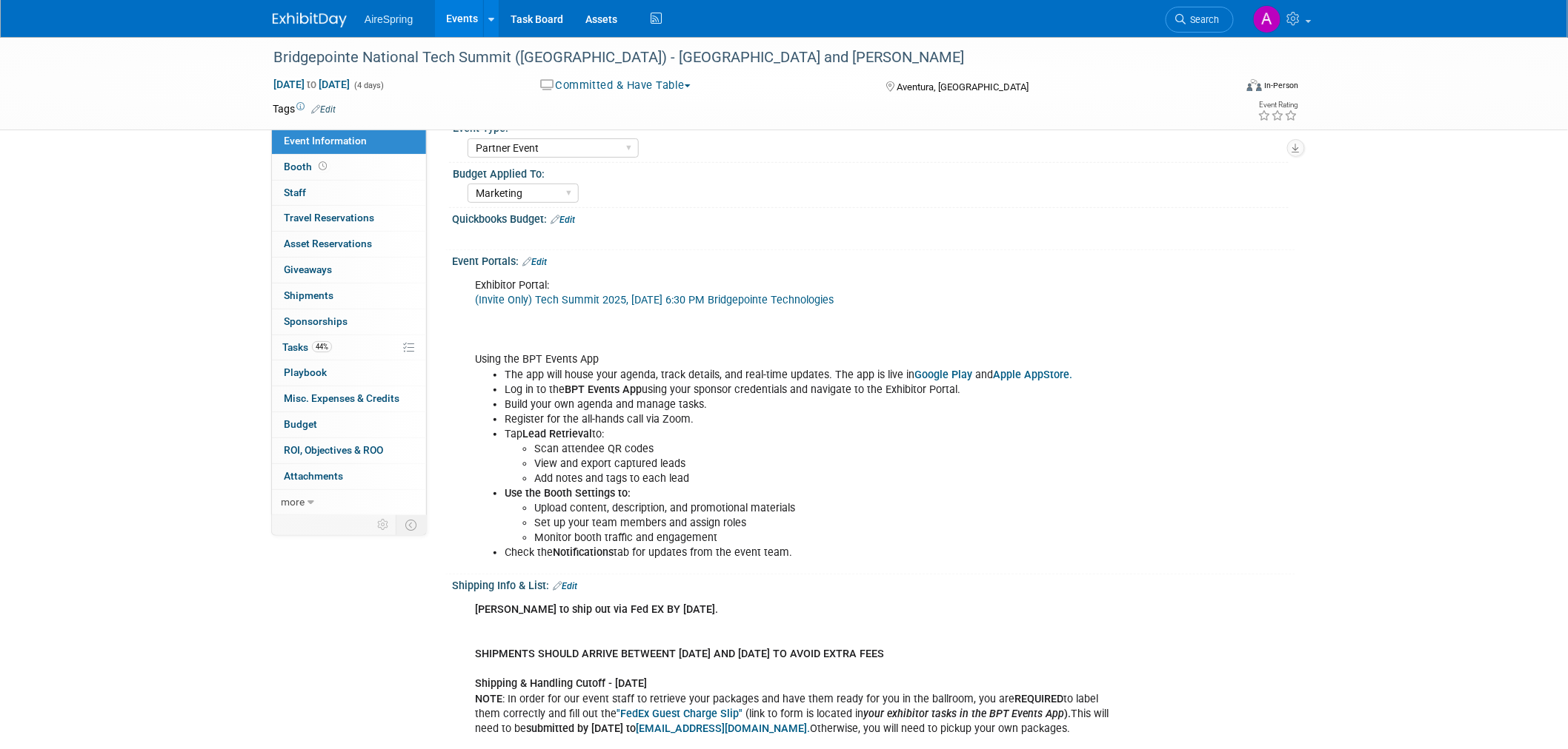
scroll to position [0, 0]
